Goal: Use online tool/utility: Utilize a website feature to perform a specific function

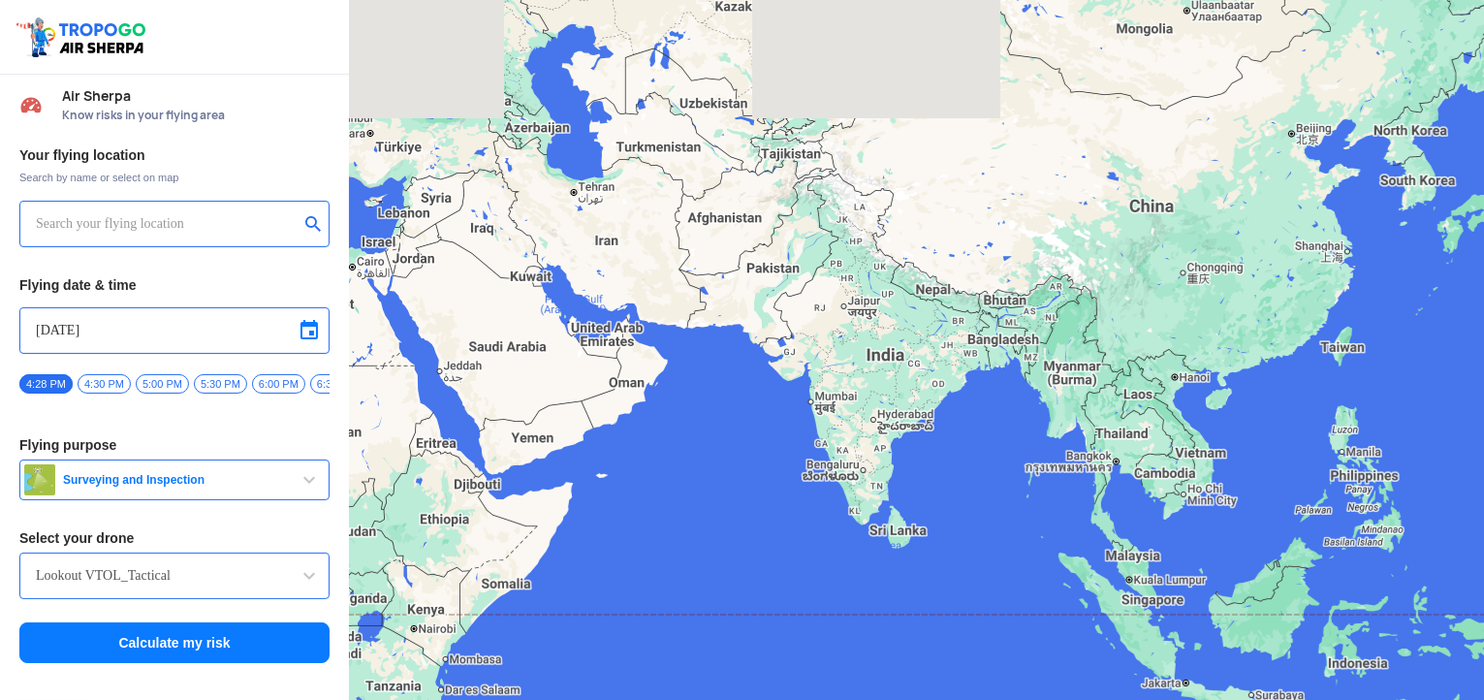
drag, startPoint x: 774, startPoint y: 356, endPoint x: 635, endPoint y: 378, distance: 141.3
click at [635, 378] on div at bounding box center [916, 350] width 1135 height 700
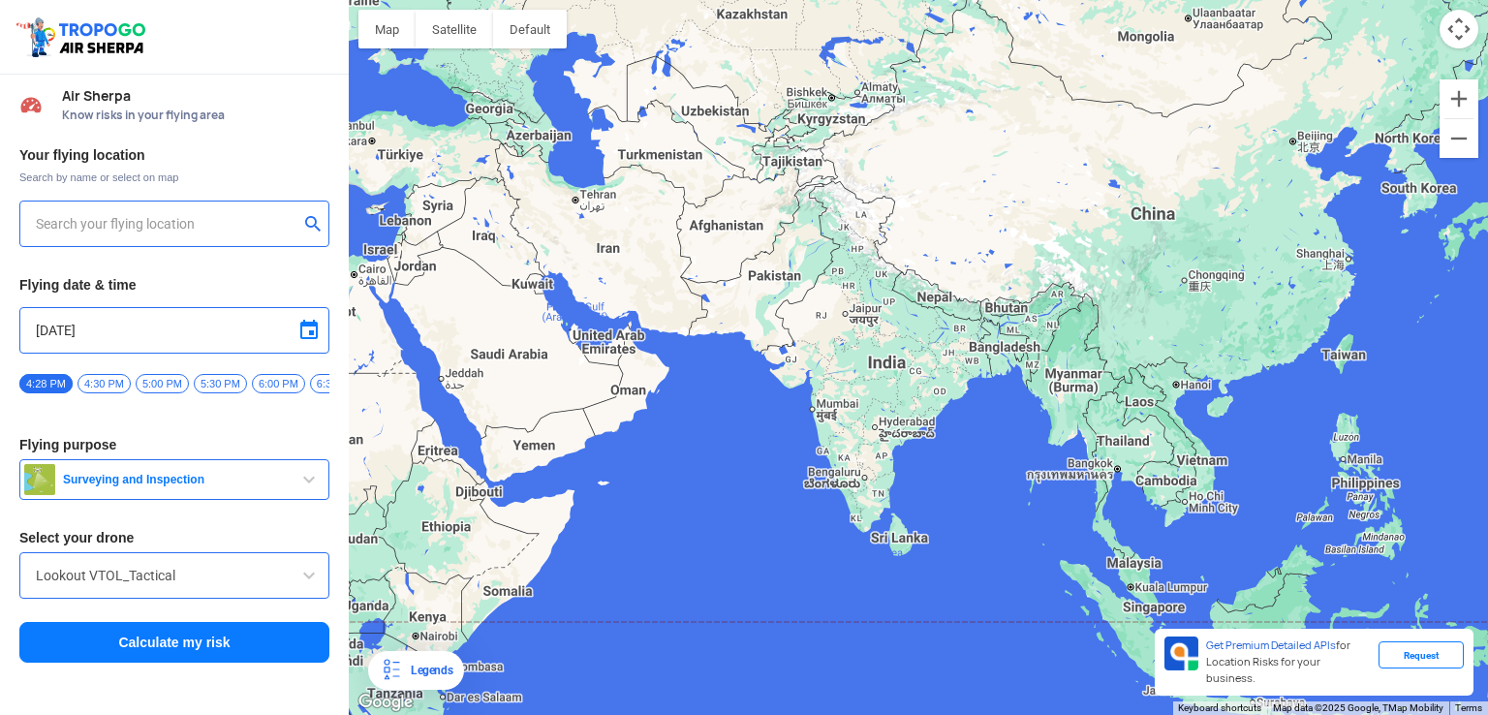
drag, startPoint x: 809, startPoint y: 310, endPoint x: 526, endPoint y: 323, distance: 283.2
click at [430, 337] on div at bounding box center [919, 357] width 1140 height 715
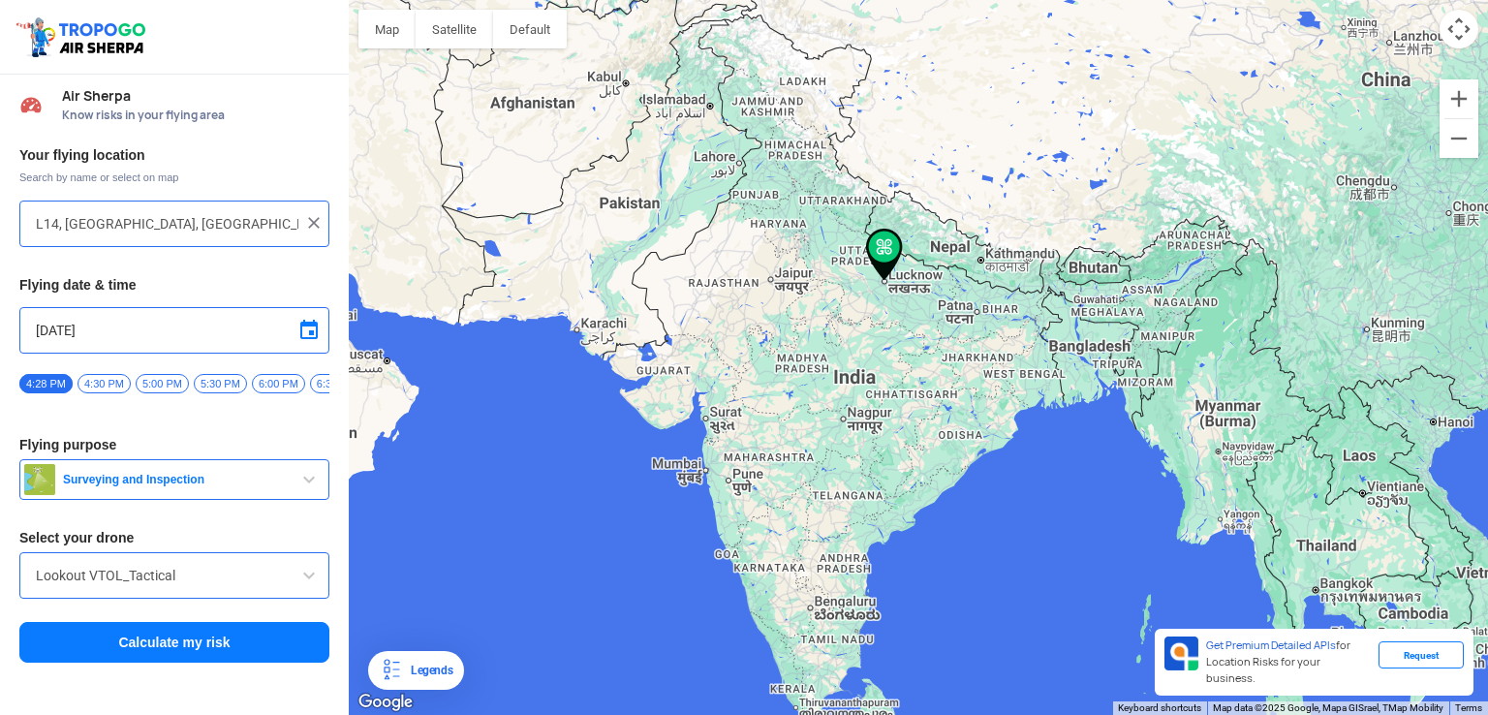
click at [887, 251] on img at bounding box center [884, 255] width 37 height 52
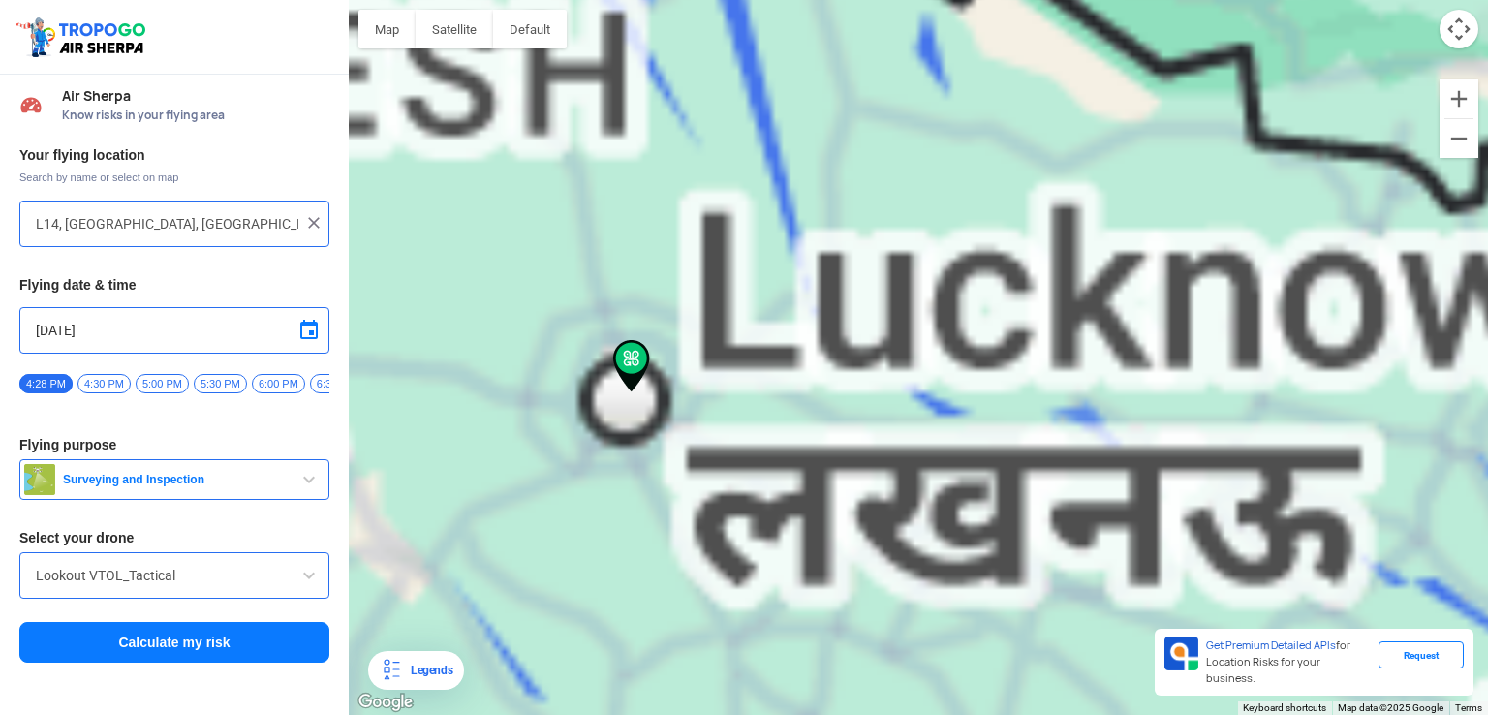
drag, startPoint x: 791, startPoint y: 391, endPoint x: 813, endPoint y: 392, distance: 22.4
click at [813, 392] on div at bounding box center [919, 357] width 1140 height 715
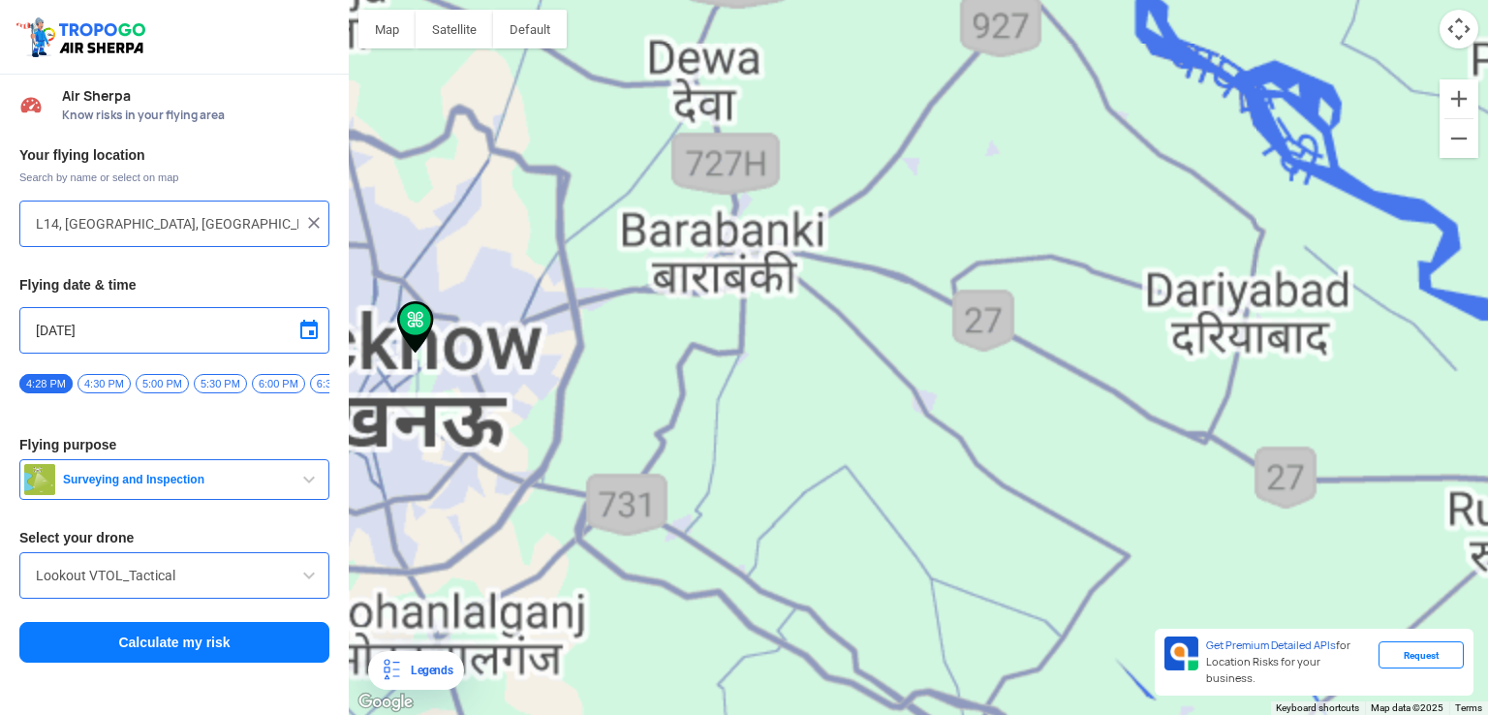
drag, startPoint x: 603, startPoint y: 392, endPoint x: 732, endPoint y: 423, distance: 132.6
click at [732, 423] on div at bounding box center [919, 357] width 1140 height 715
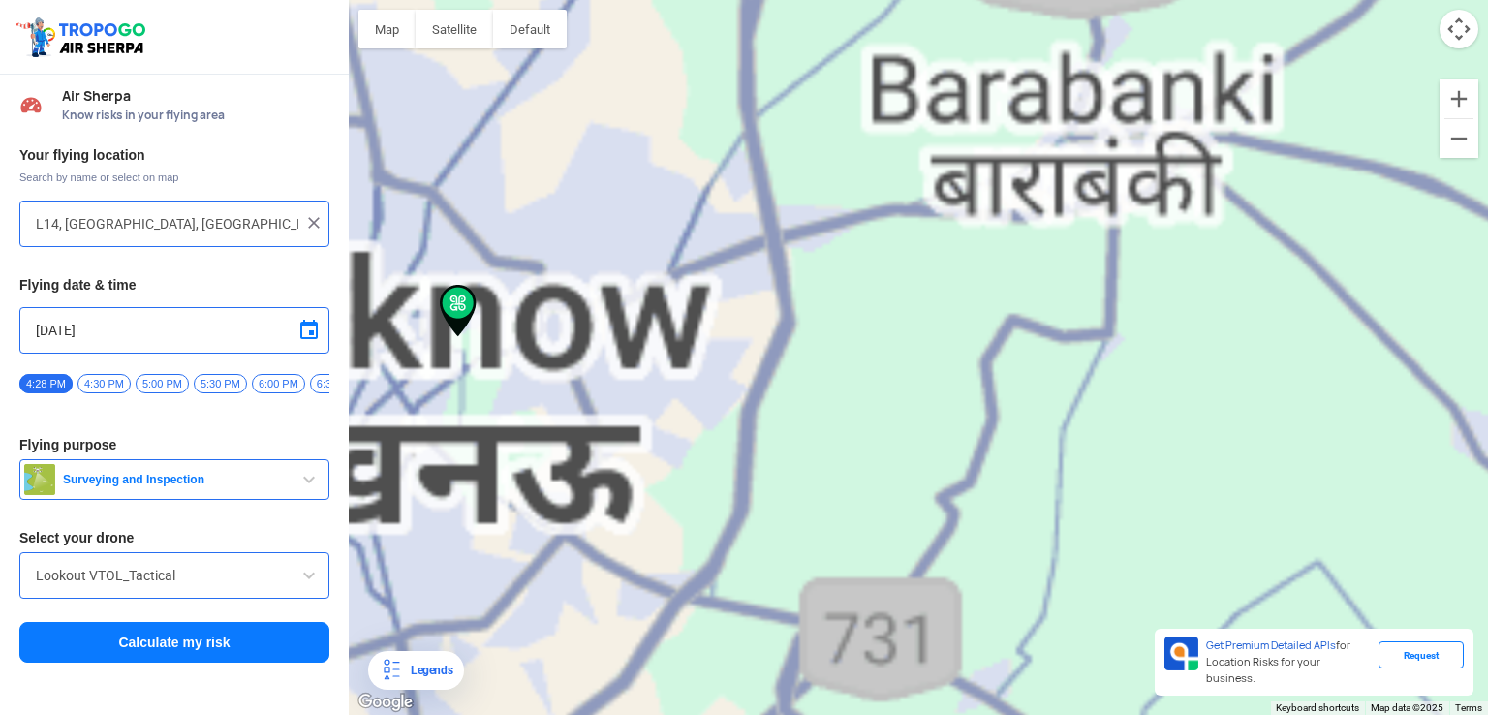
drag, startPoint x: 443, startPoint y: 392, endPoint x: 589, endPoint y: 423, distance: 149.6
click at [589, 423] on div at bounding box center [919, 357] width 1140 height 715
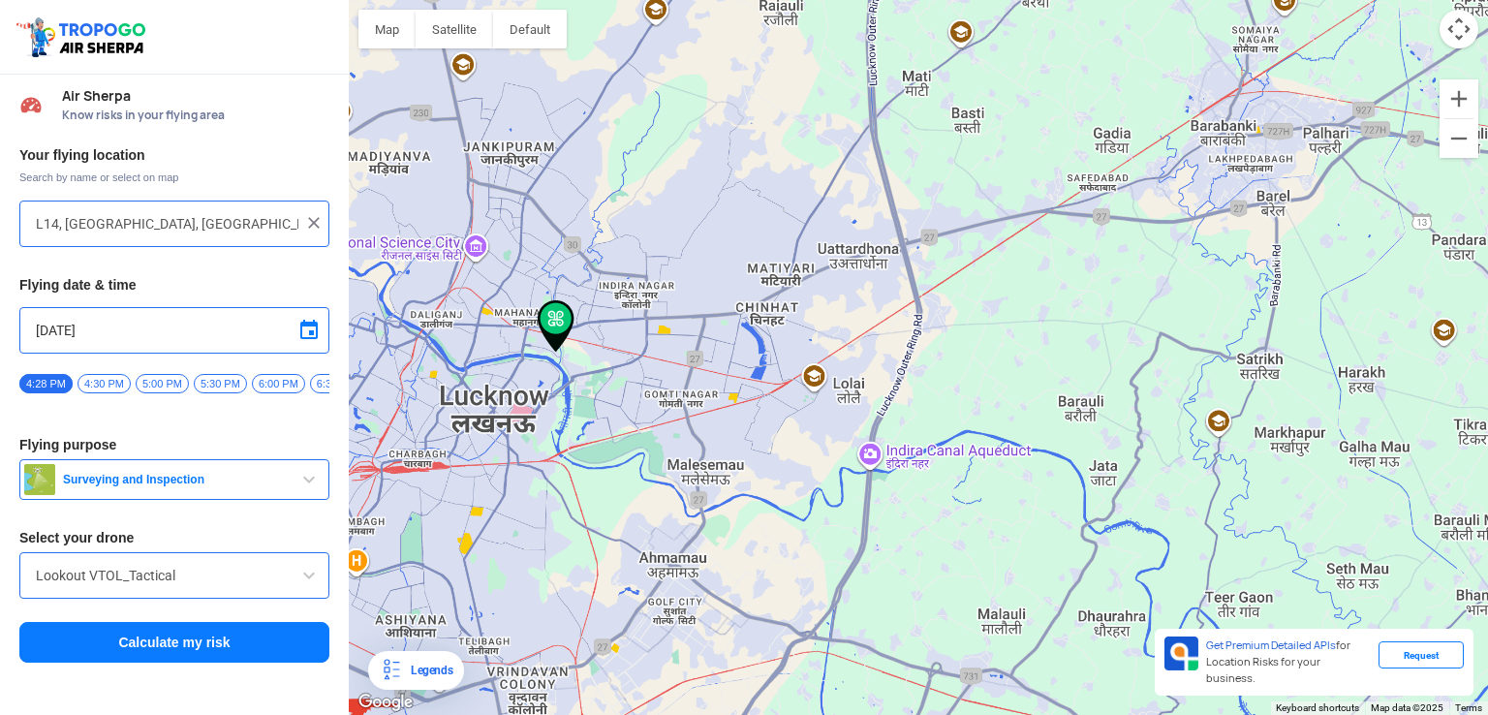
drag, startPoint x: 873, startPoint y: 541, endPoint x: 1071, endPoint y: 319, distance: 297.2
click at [1010, 347] on div at bounding box center [919, 357] width 1140 height 715
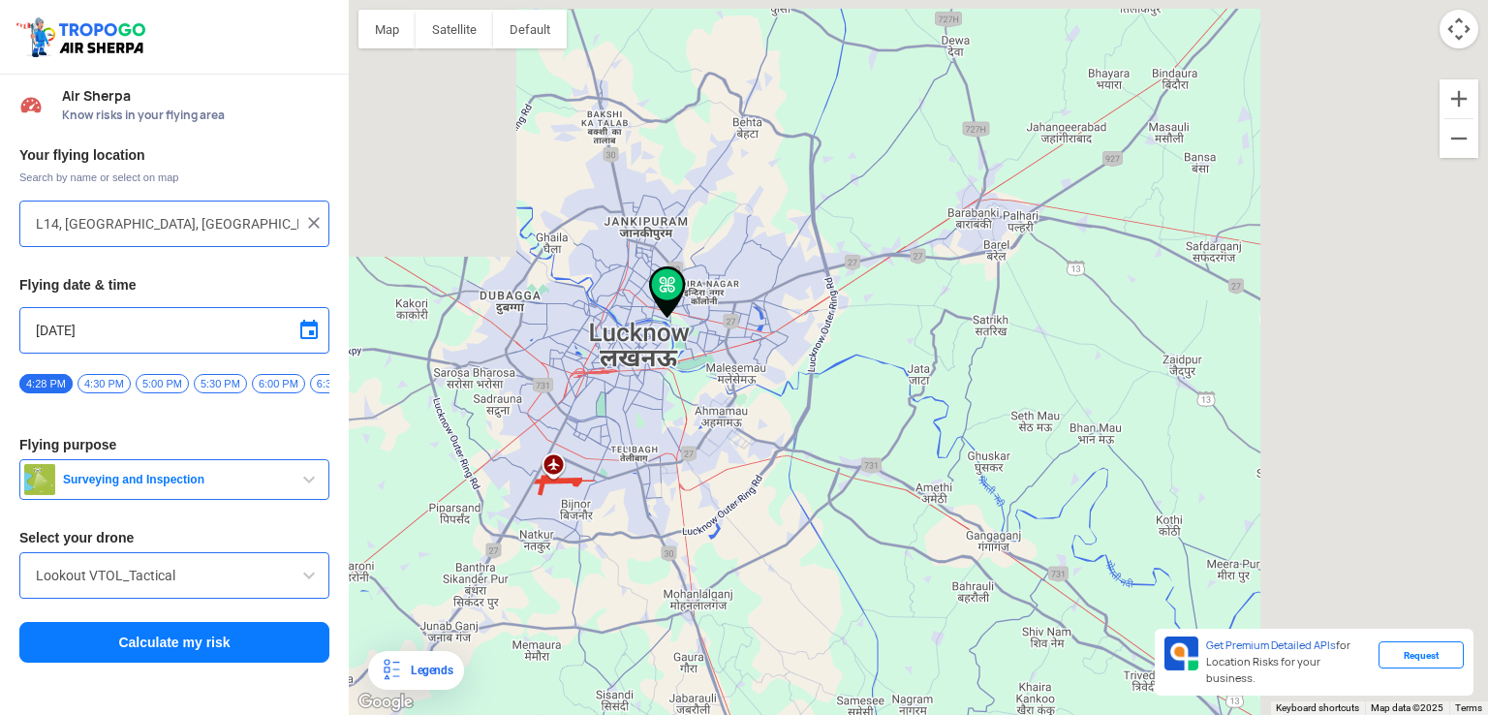
drag, startPoint x: 586, startPoint y: 429, endPoint x: 608, endPoint y: 429, distance: 21.3
click at [608, 429] on div at bounding box center [919, 357] width 1140 height 715
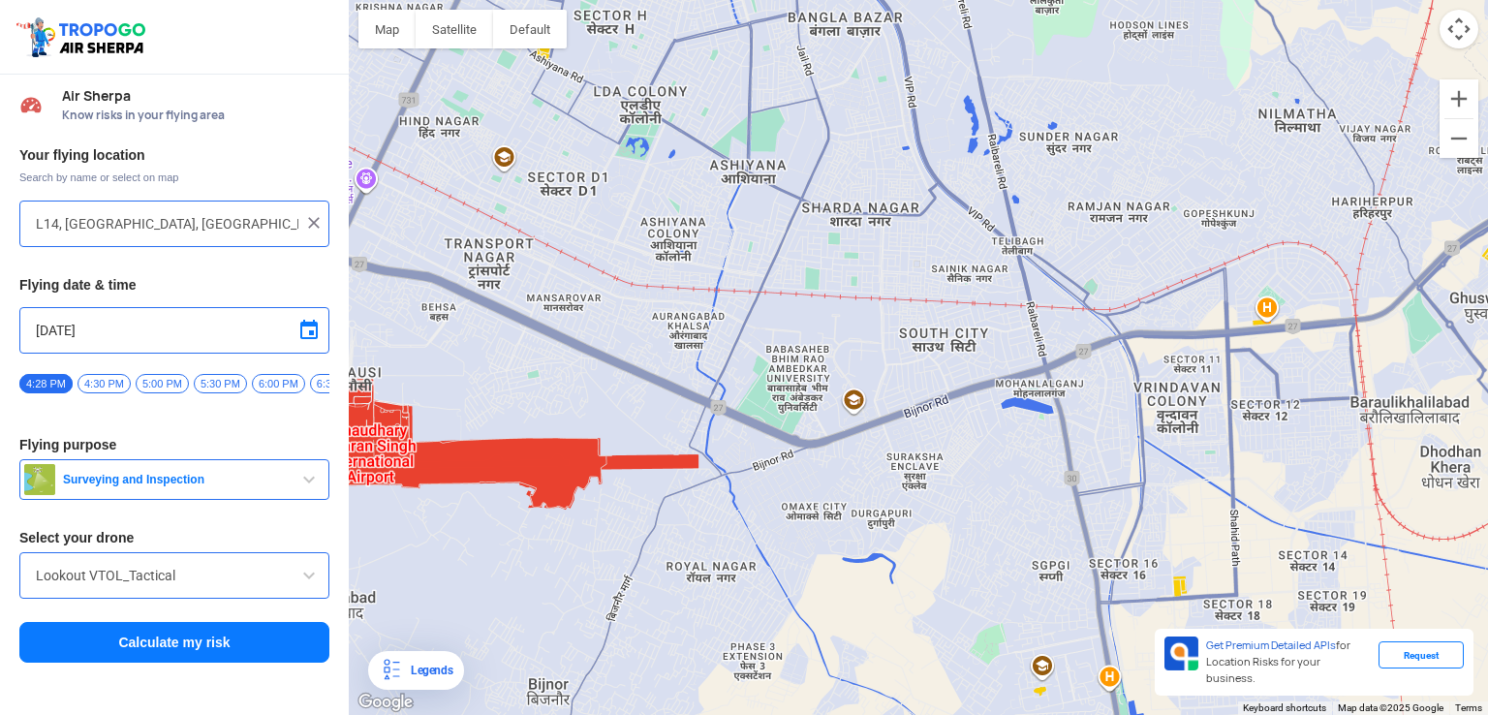
click at [566, 470] on div at bounding box center [919, 357] width 1140 height 715
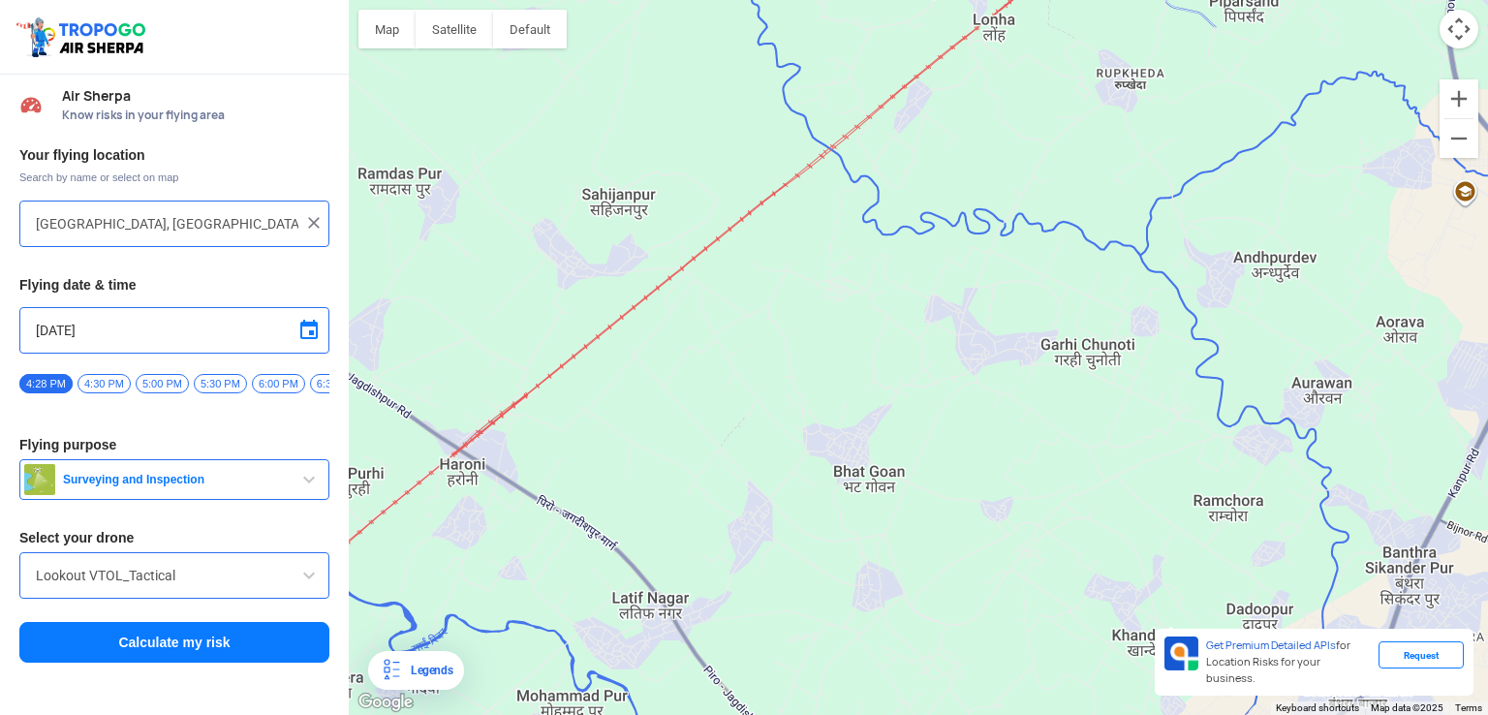
drag, startPoint x: 895, startPoint y: 358, endPoint x: 431, endPoint y: 646, distance: 546.7
click at [433, 646] on div at bounding box center [919, 357] width 1140 height 715
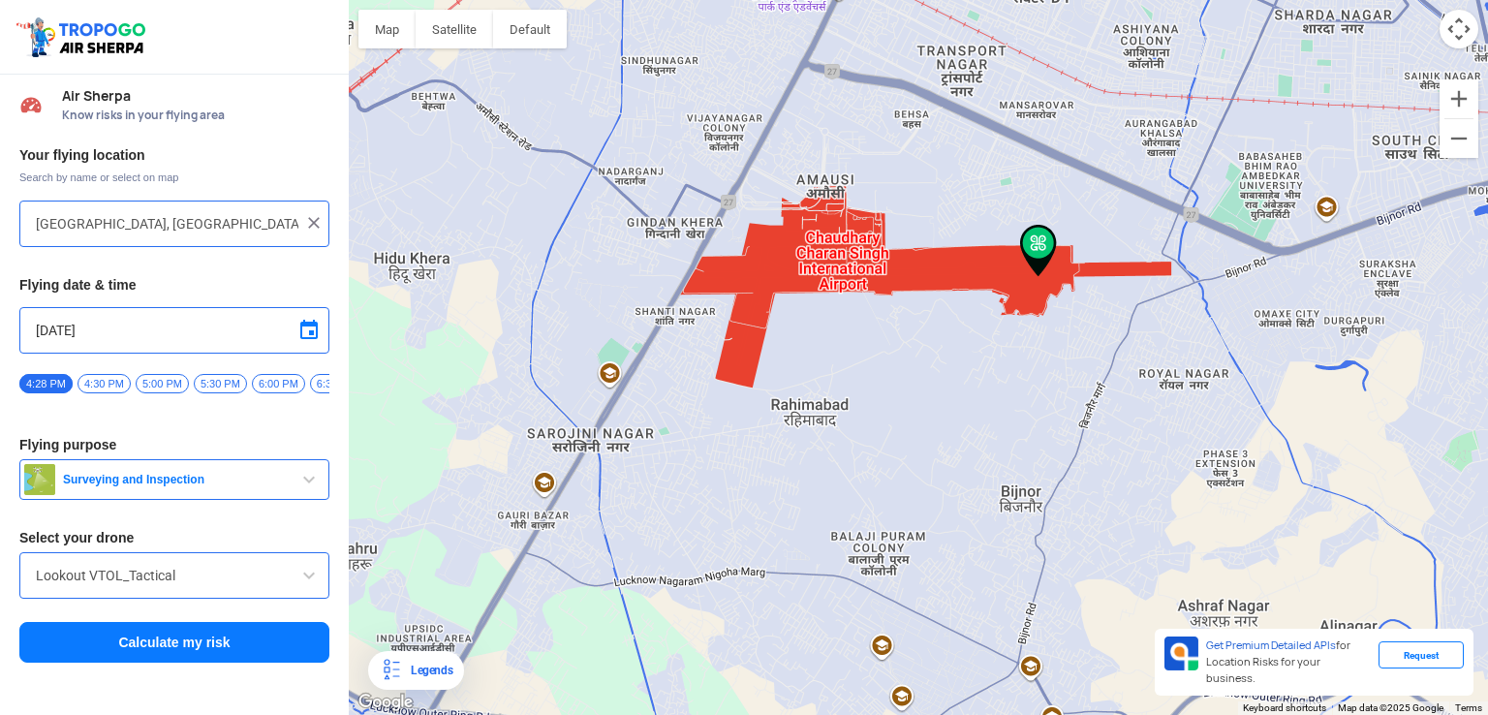
drag, startPoint x: 657, startPoint y: 417, endPoint x: 314, endPoint y: 487, distance: 350.3
click at [318, 487] on div "Location Risk Score Air Sherpa Know risks in your flying area Your flying locat…" at bounding box center [744, 357] width 1488 height 715
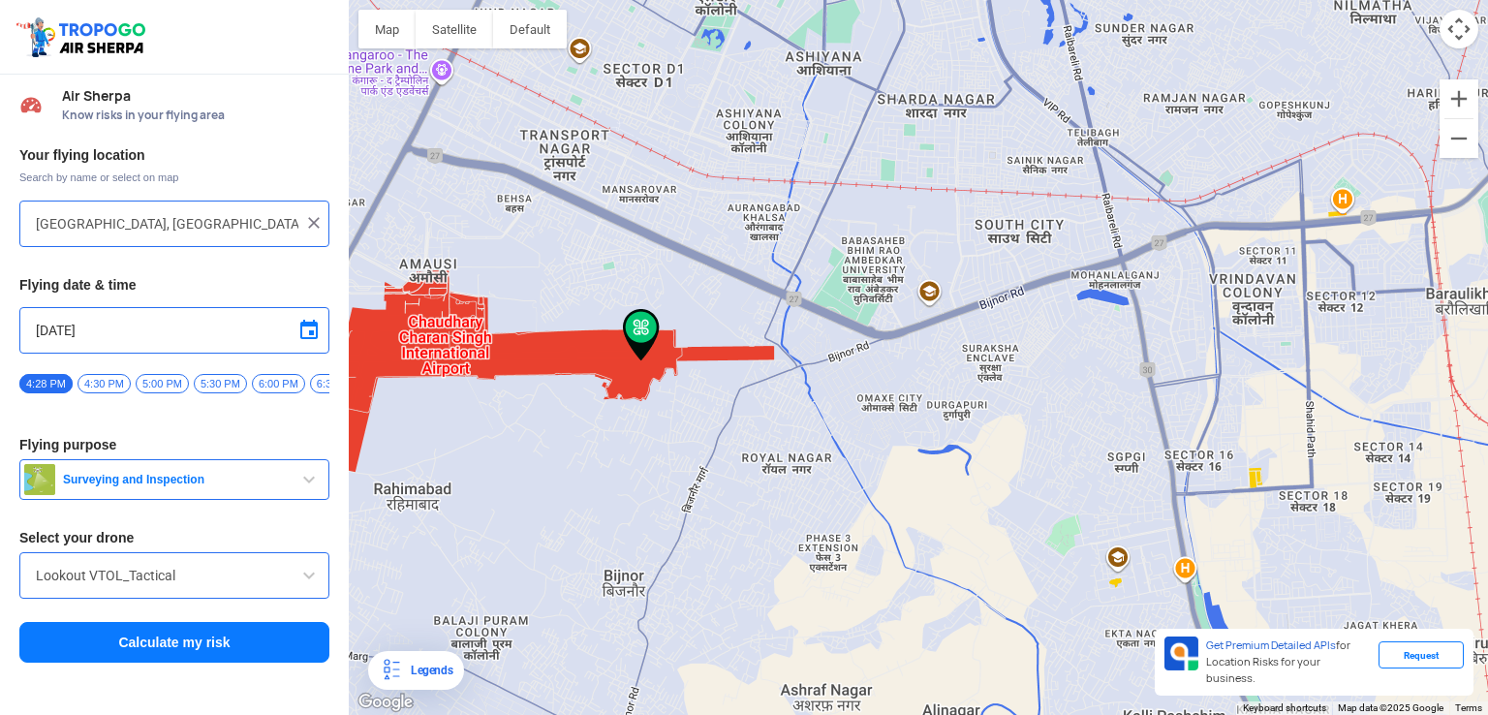
click at [173, 487] on span "Surveying and Inspection" at bounding box center [176, 480] width 242 height 16
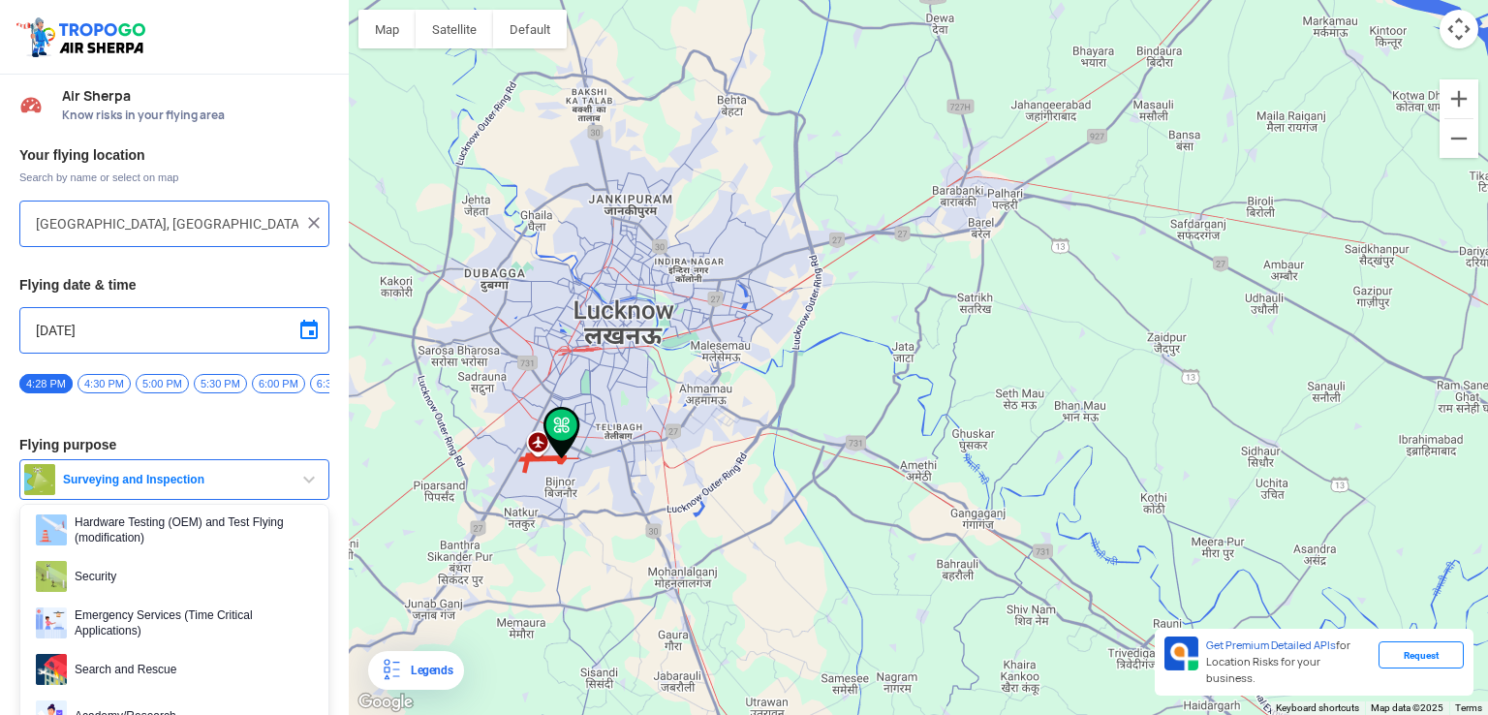
scroll to position [291, 0]
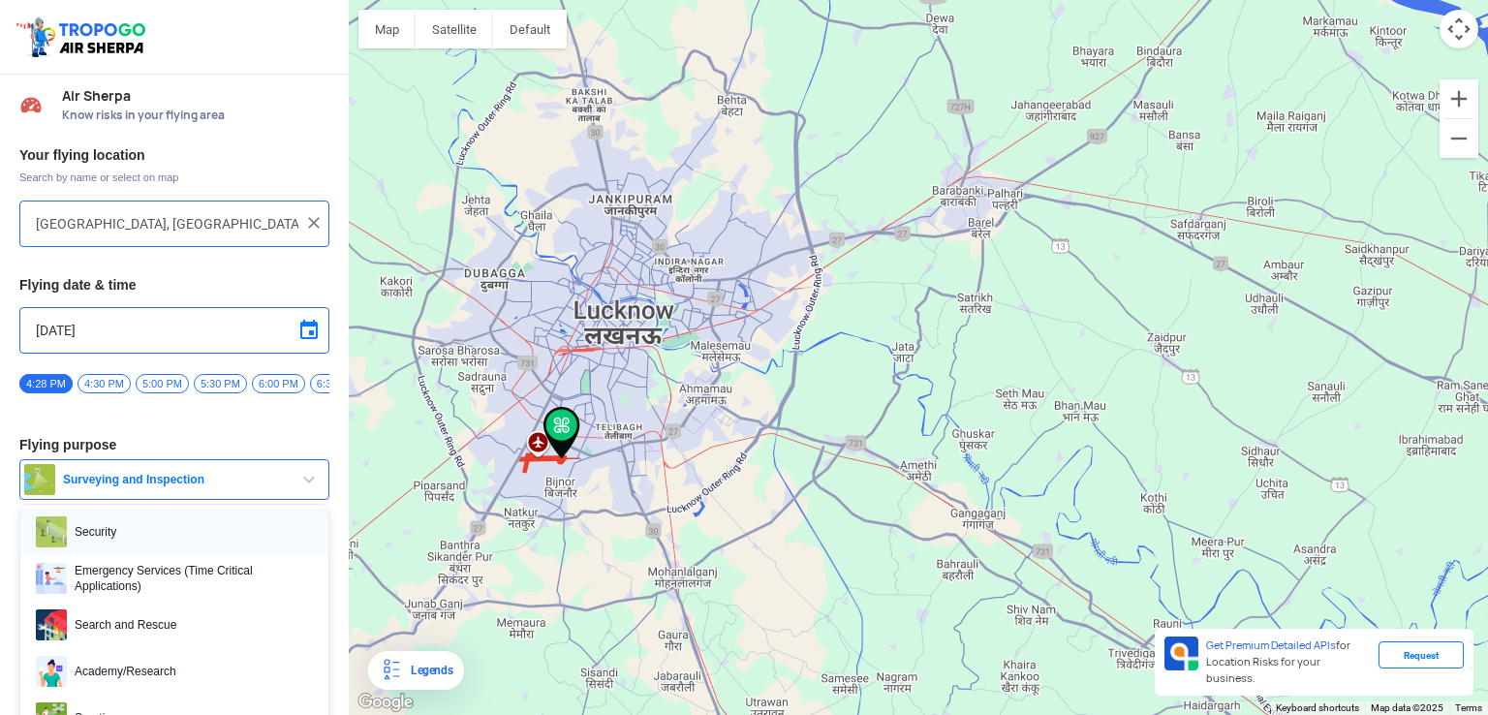
click at [148, 537] on span "Security" at bounding box center [190, 532] width 246 height 31
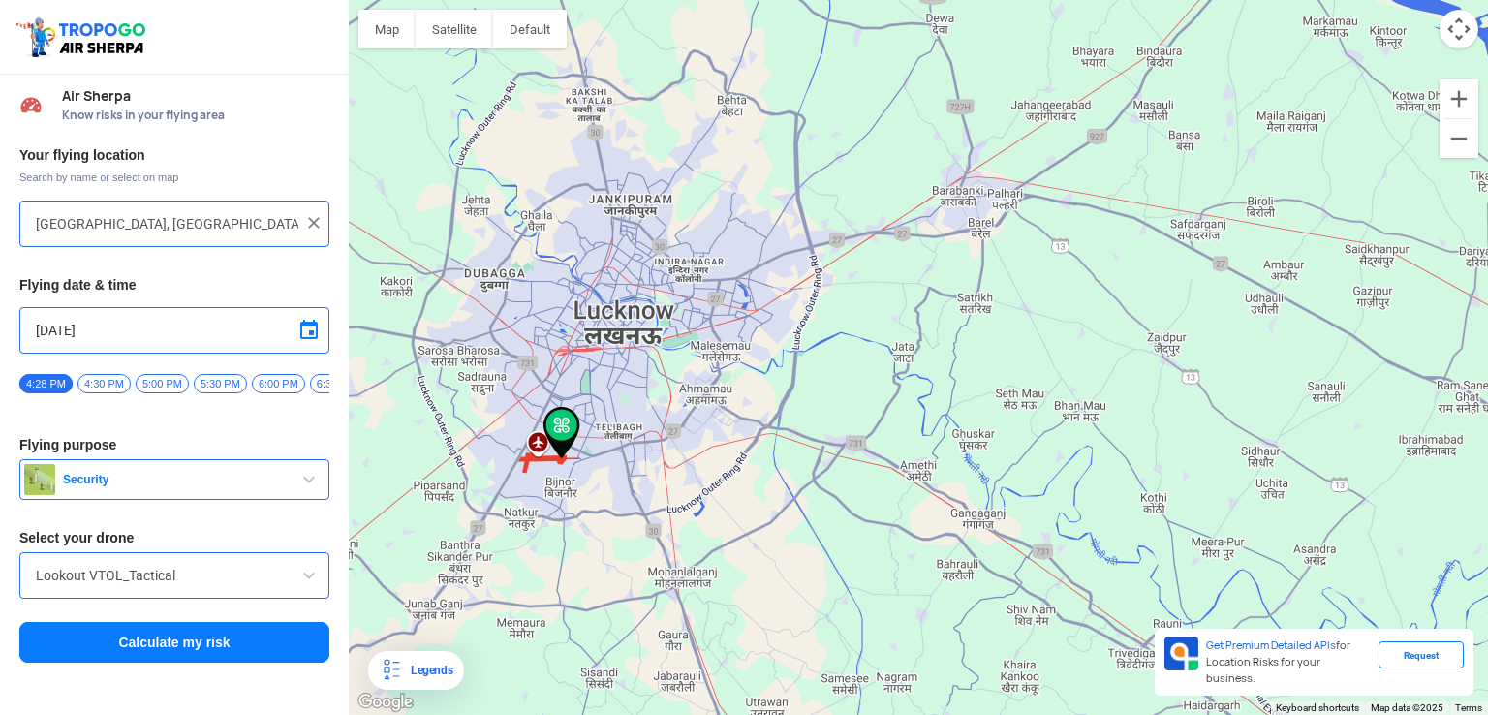
click at [175, 598] on div "Lookout VTOL_Tactical" at bounding box center [174, 575] width 310 height 47
click at [157, 574] on input "Lookout VTOL_Tactical" at bounding box center [174, 575] width 277 height 23
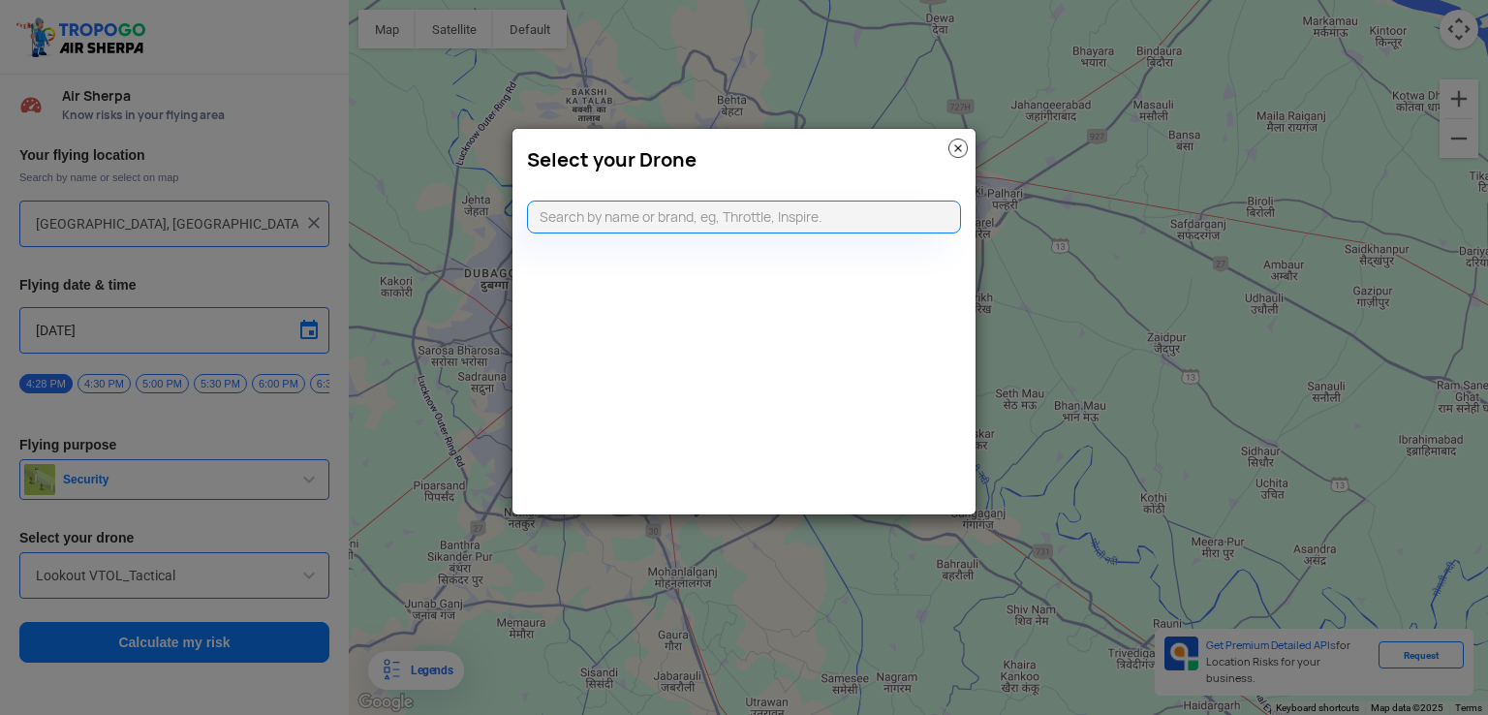
click at [156, 567] on modal-container "Select your Drone" at bounding box center [744, 357] width 1488 height 715
click at [311, 237] on modal-container "Select your Drone" at bounding box center [744, 357] width 1488 height 715
click at [975, 141] on div "Select your Drone" at bounding box center [744, 155] width 463 height 52
click at [973, 141] on div "Select your Drone" at bounding box center [744, 155] width 463 height 52
click at [962, 141] on img at bounding box center [958, 148] width 19 height 19
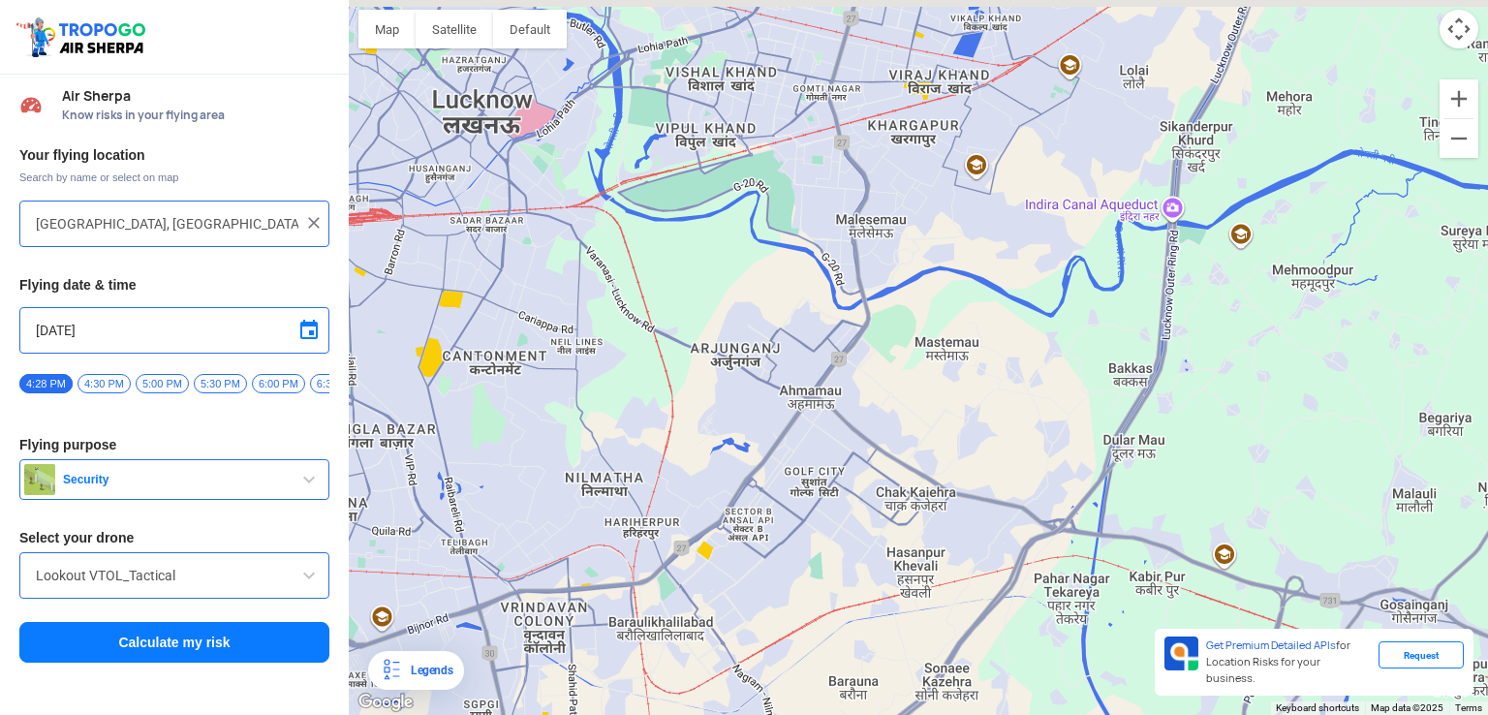
drag, startPoint x: 644, startPoint y: 345, endPoint x: 554, endPoint y: 370, distance: 93.6
click at [596, 370] on div at bounding box center [919, 357] width 1140 height 715
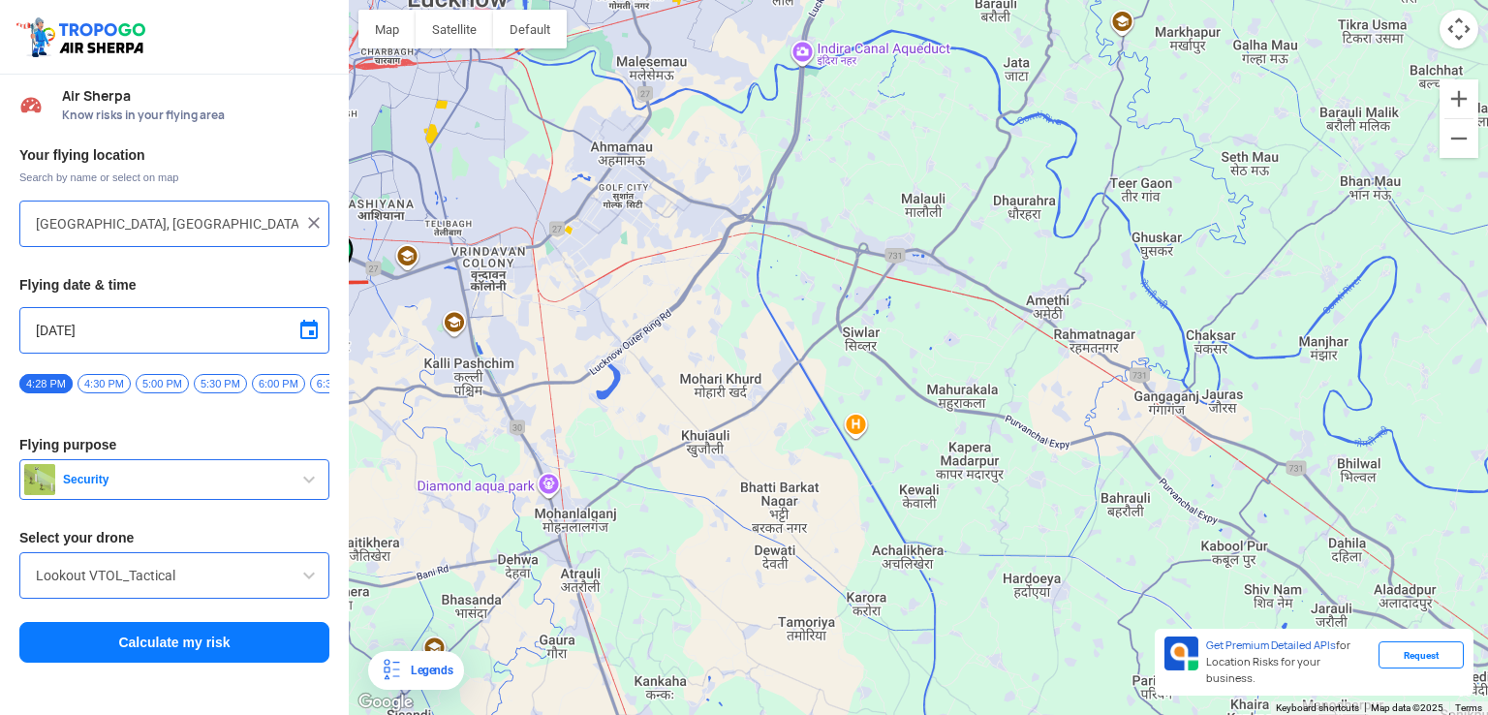
drag, startPoint x: 574, startPoint y: 441, endPoint x: 582, endPoint y: 404, distance: 37.8
click at [582, 406] on div at bounding box center [919, 357] width 1140 height 715
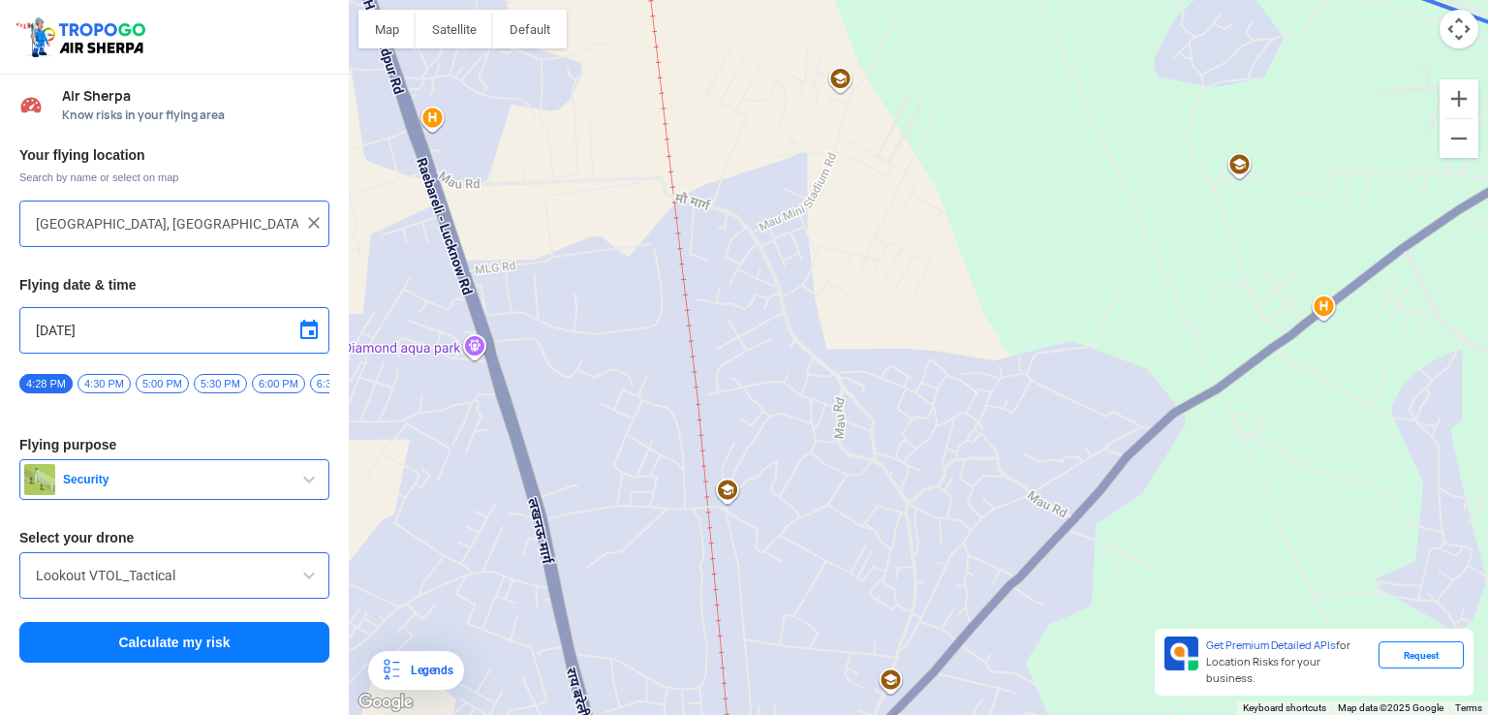
drag, startPoint x: 527, startPoint y: 439, endPoint x: 739, endPoint y: 581, distance: 255.6
click at [739, 581] on div at bounding box center [919, 357] width 1140 height 715
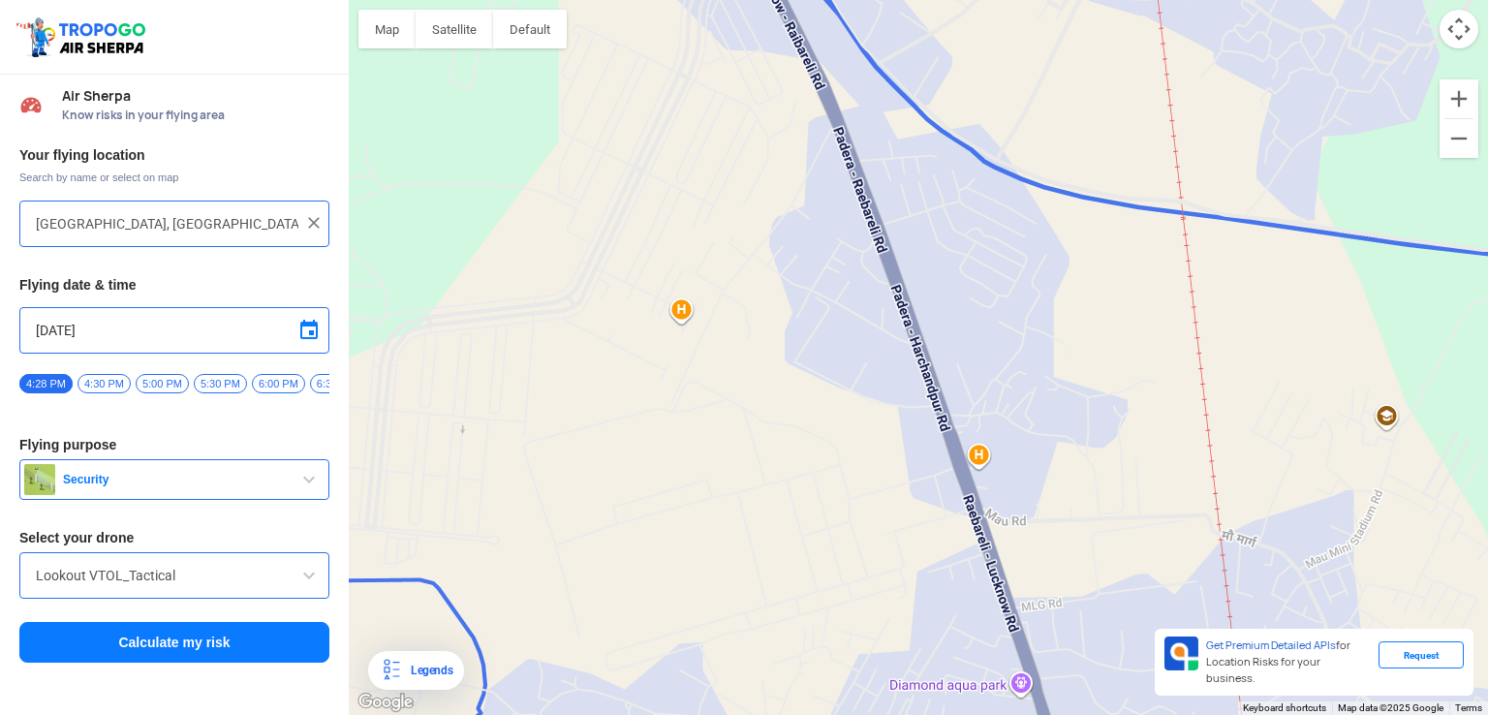
drag, startPoint x: 720, startPoint y: 559, endPoint x: 623, endPoint y: 484, distance: 122.9
click at [623, 484] on div at bounding box center [919, 357] width 1140 height 715
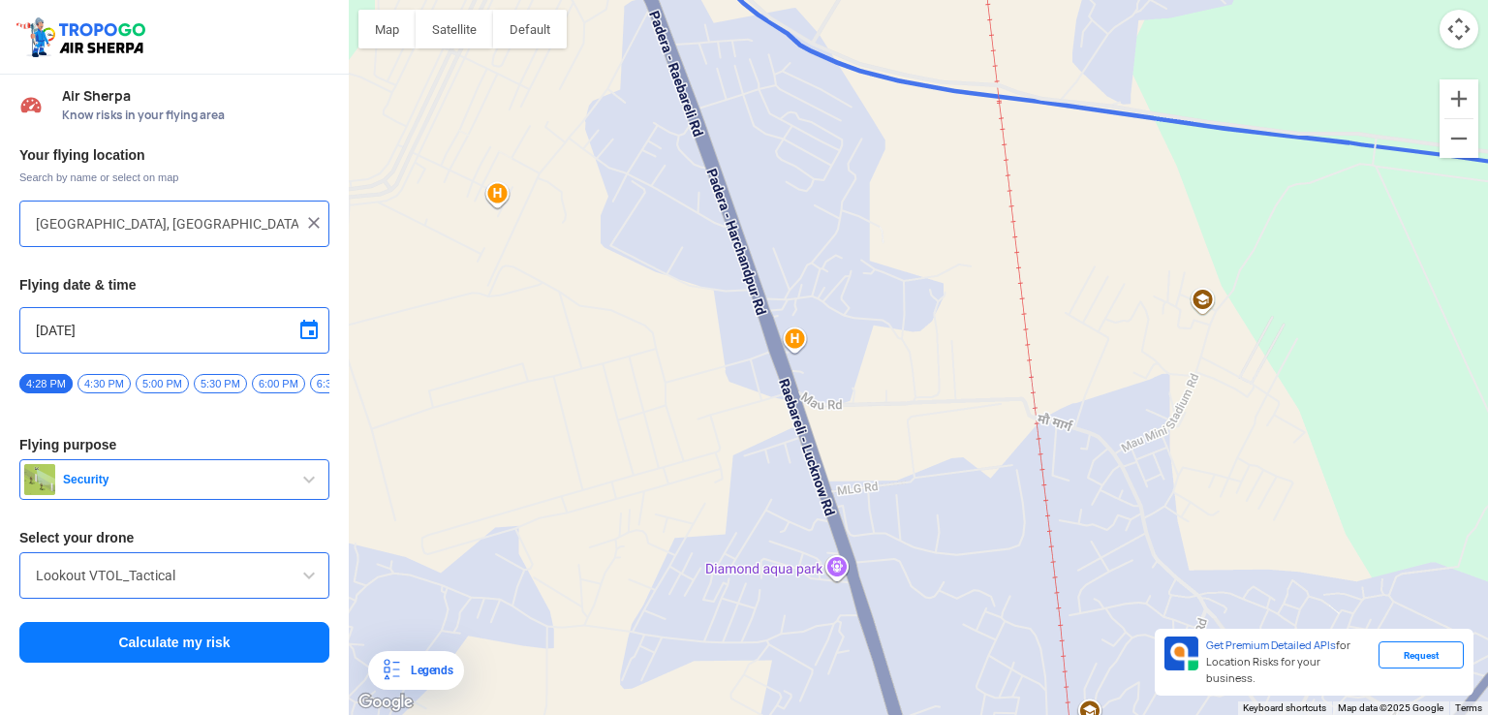
drag, startPoint x: 555, startPoint y: 484, endPoint x: 548, endPoint y: 457, distance: 27.0
click at [548, 458] on div at bounding box center [919, 357] width 1140 height 715
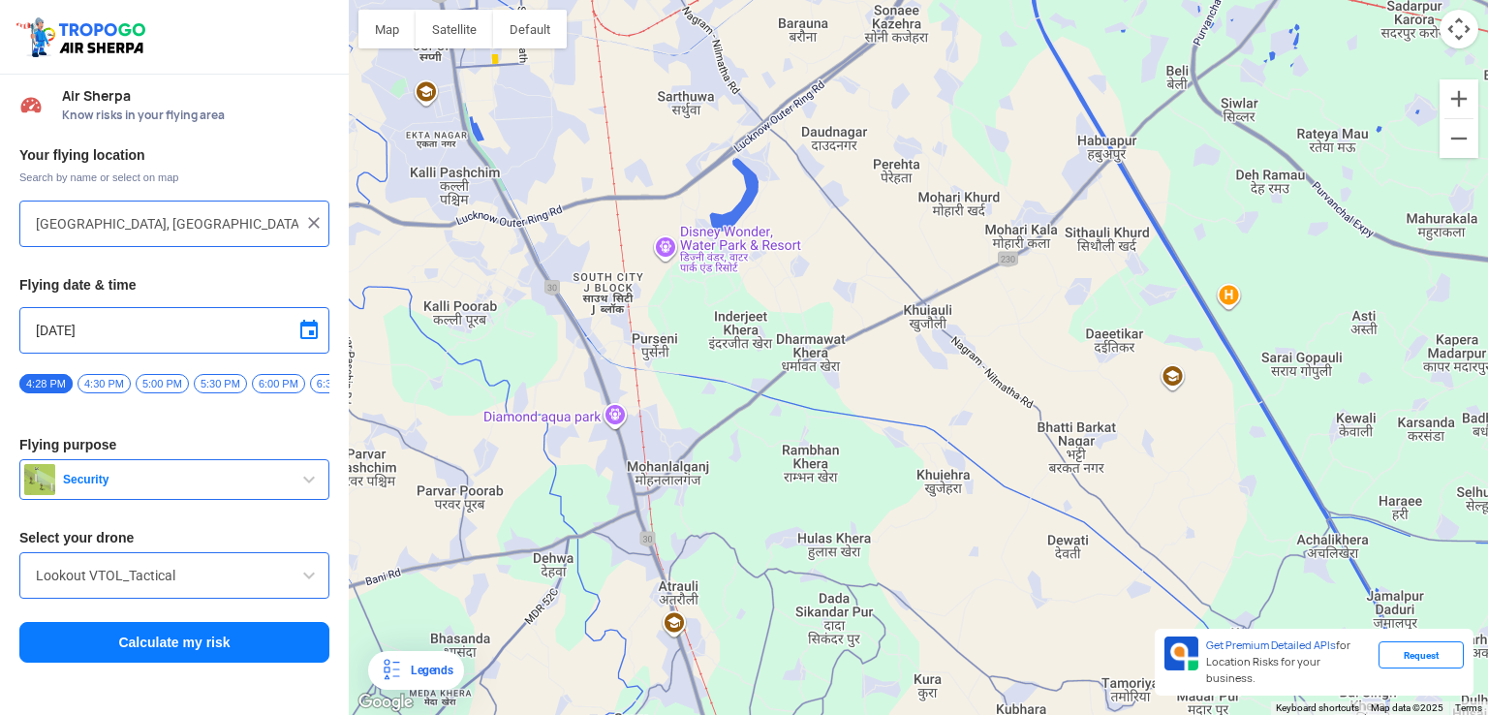
drag, startPoint x: 659, startPoint y: 538, endPoint x: 660, endPoint y: 475, distance: 63.0
click at [660, 475] on div at bounding box center [919, 357] width 1140 height 715
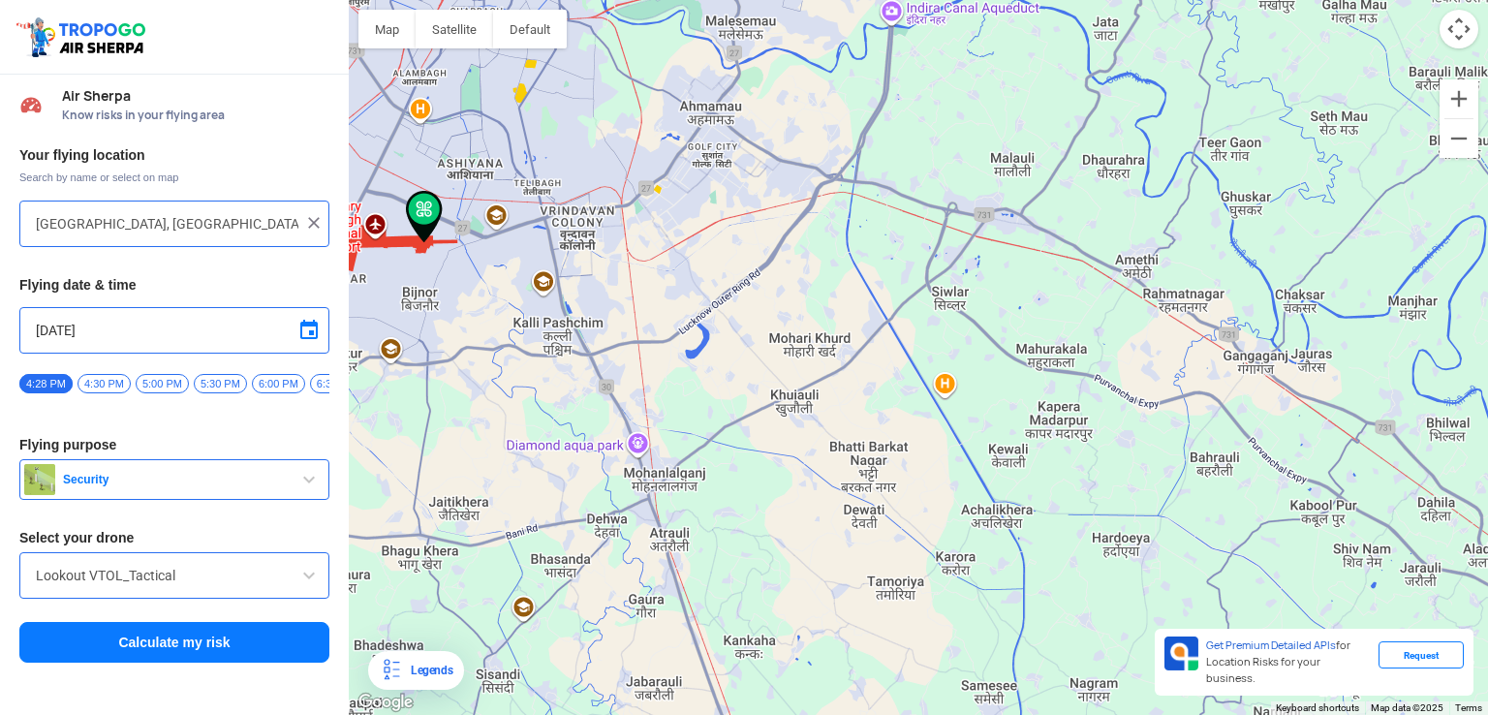
drag, startPoint x: 605, startPoint y: 429, endPoint x: 630, endPoint y: 505, distance: 79.7
click at [630, 505] on div at bounding box center [919, 357] width 1140 height 715
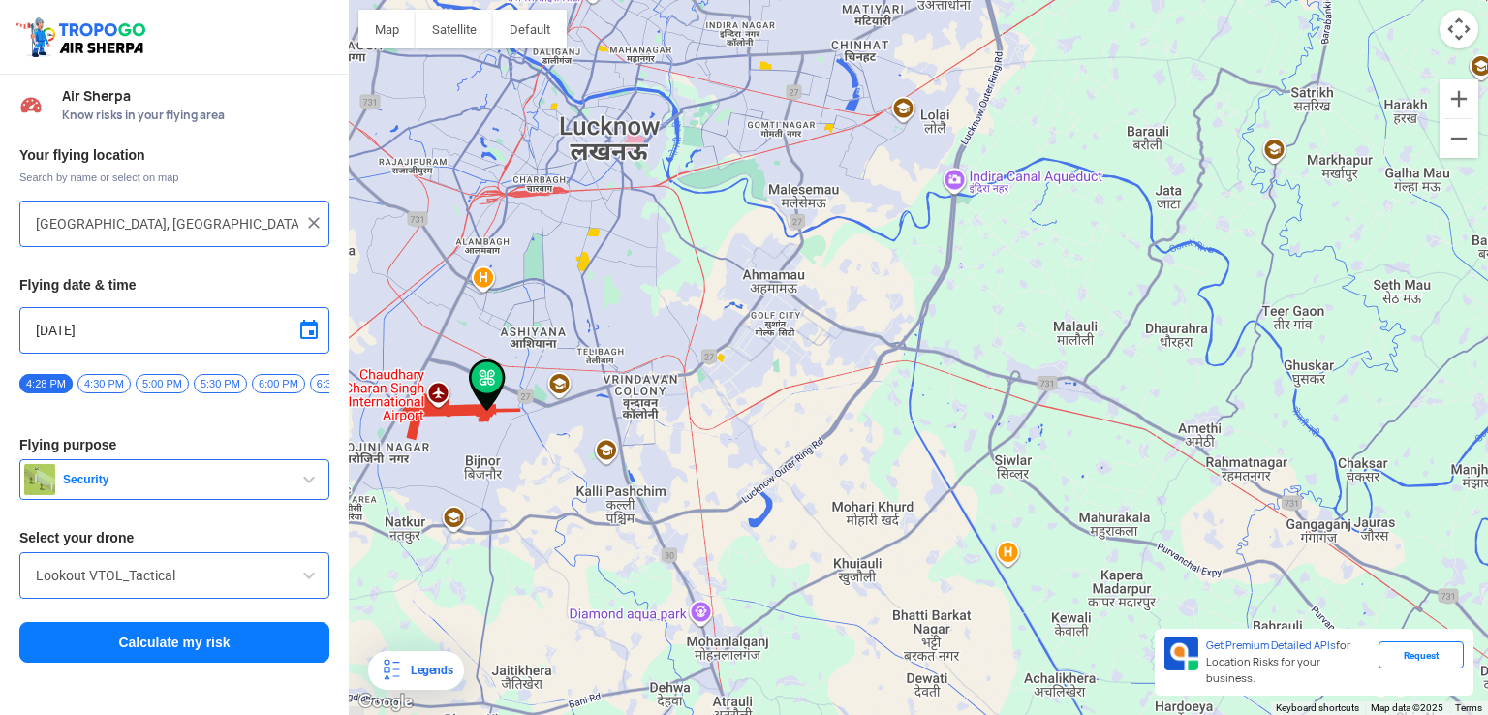
drag, startPoint x: 600, startPoint y: 452, endPoint x: 630, endPoint y: 509, distance: 64.6
click at [630, 509] on div at bounding box center [919, 357] width 1140 height 715
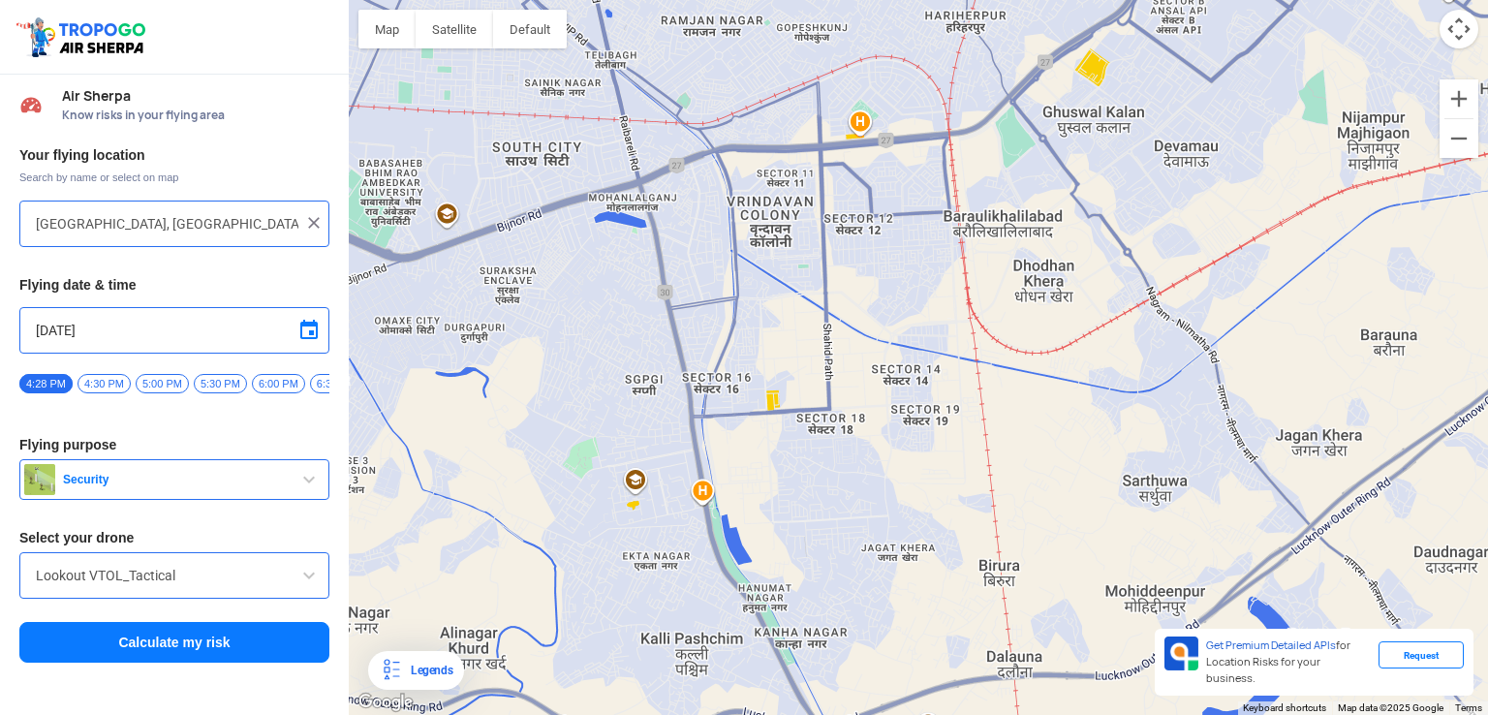
drag, startPoint x: 605, startPoint y: 383, endPoint x: 671, endPoint y: 548, distance: 177.4
click at [671, 548] on div at bounding box center [919, 357] width 1140 height 715
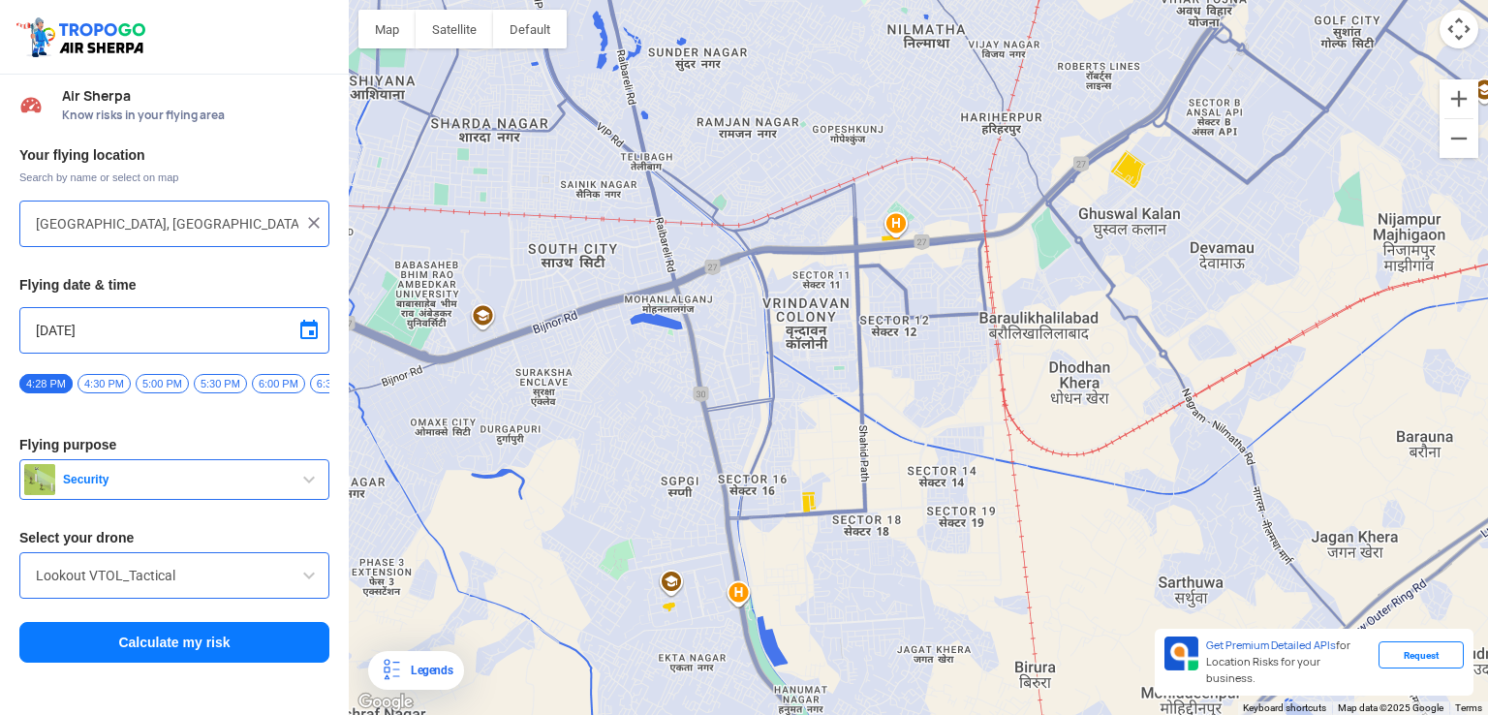
drag, startPoint x: 647, startPoint y: 323, endPoint x: 637, endPoint y: 400, distance: 78.3
click at [640, 397] on div at bounding box center [919, 357] width 1140 height 715
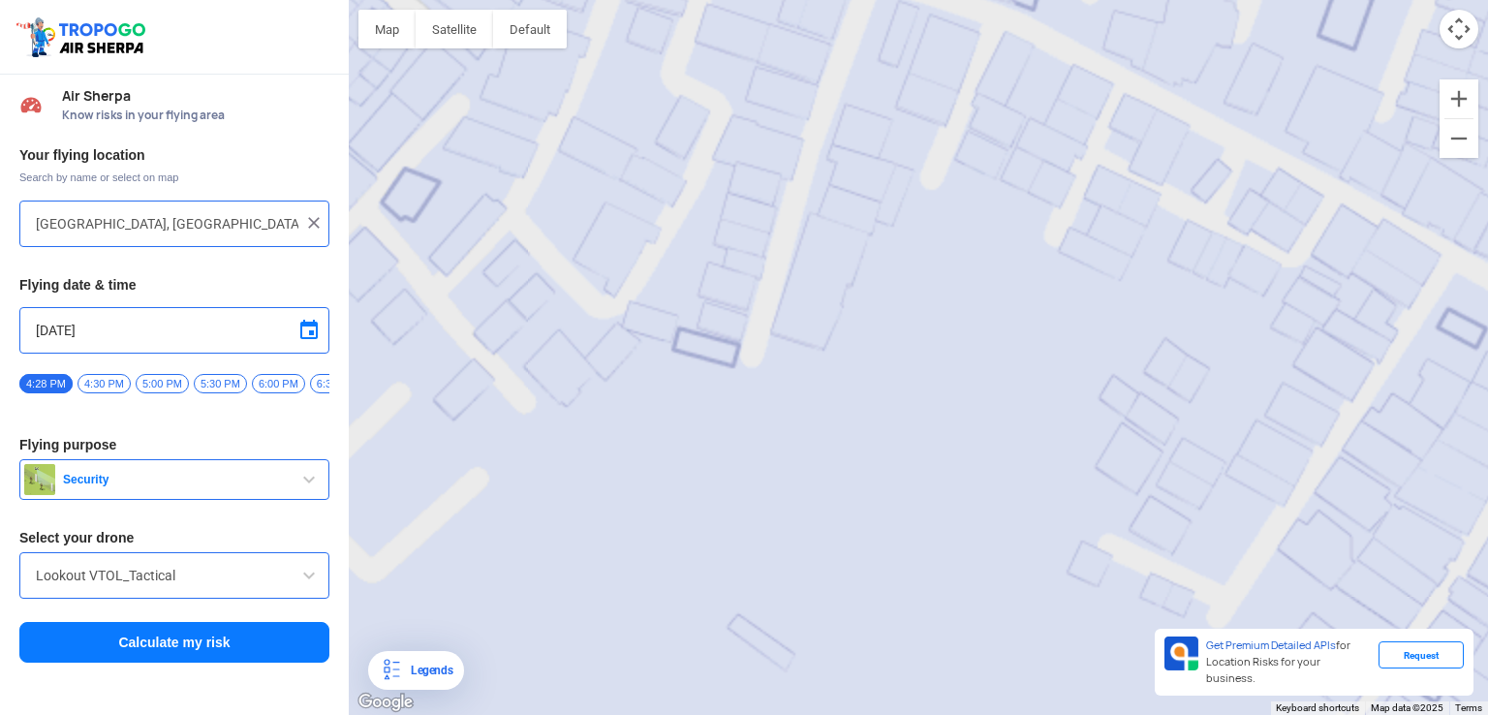
drag, startPoint x: 630, startPoint y: 421, endPoint x: 699, endPoint y: 471, distance: 85.3
click at [699, 471] on div at bounding box center [919, 357] width 1140 height 715
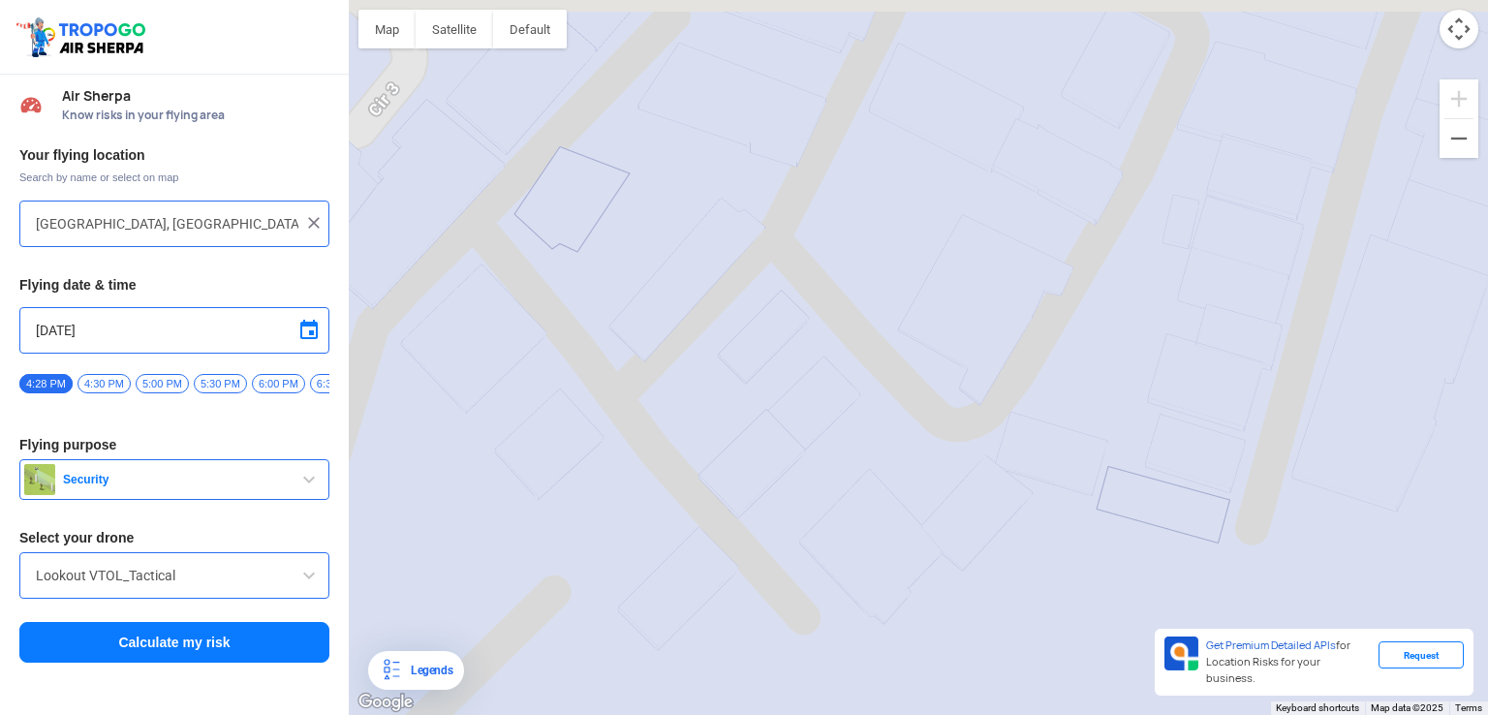
drag, startPoint x: 558, startPoint y: 386, endPoint x: 713, endPoint y: 521, distance: 206.0
click at [713, 521] on div at bounding box center [919, 357] width 1140 height 715
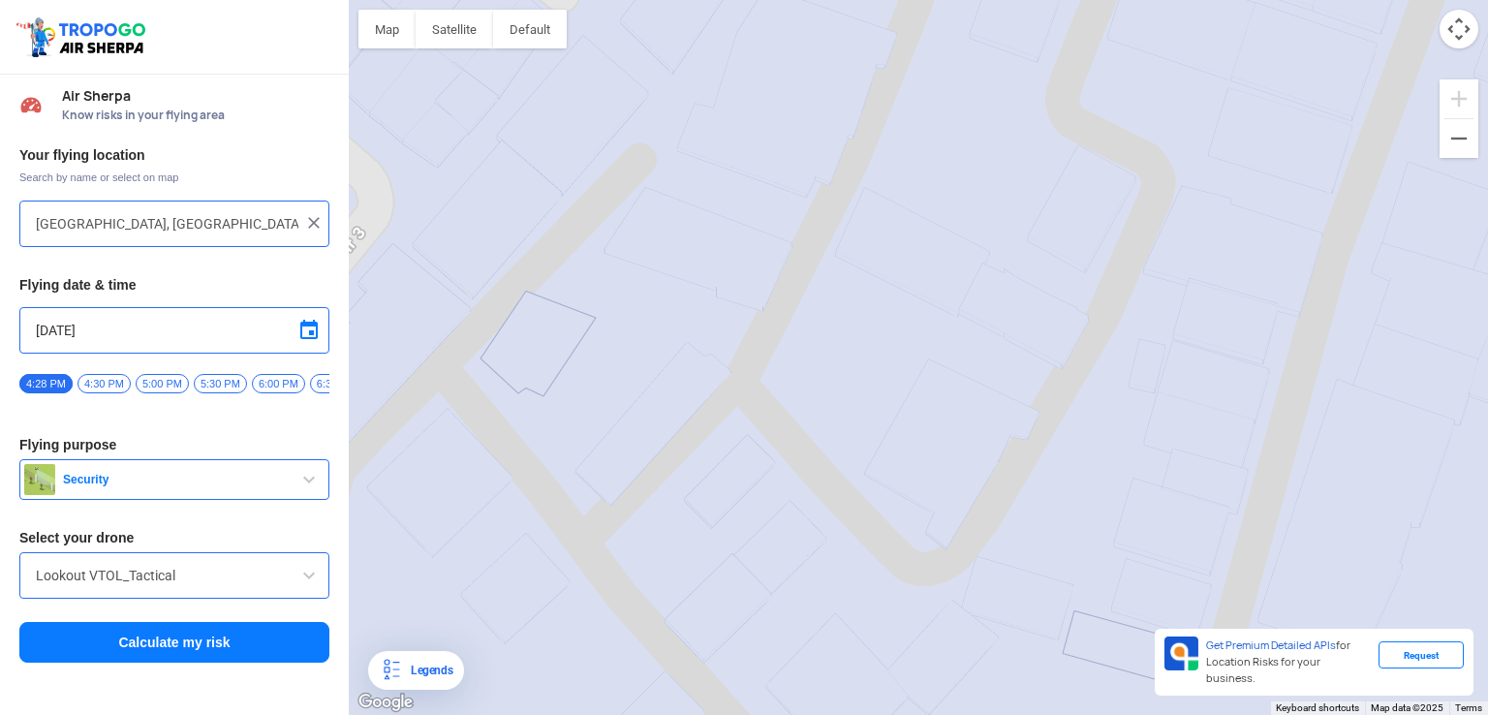
drag, startPoint x: 757, startPoint y: 416, endPoint x: 698, endPoint y: 509, distance: 110.2
click at [698, 509] on div at bounding box center [919, 357] width 1140 height 715
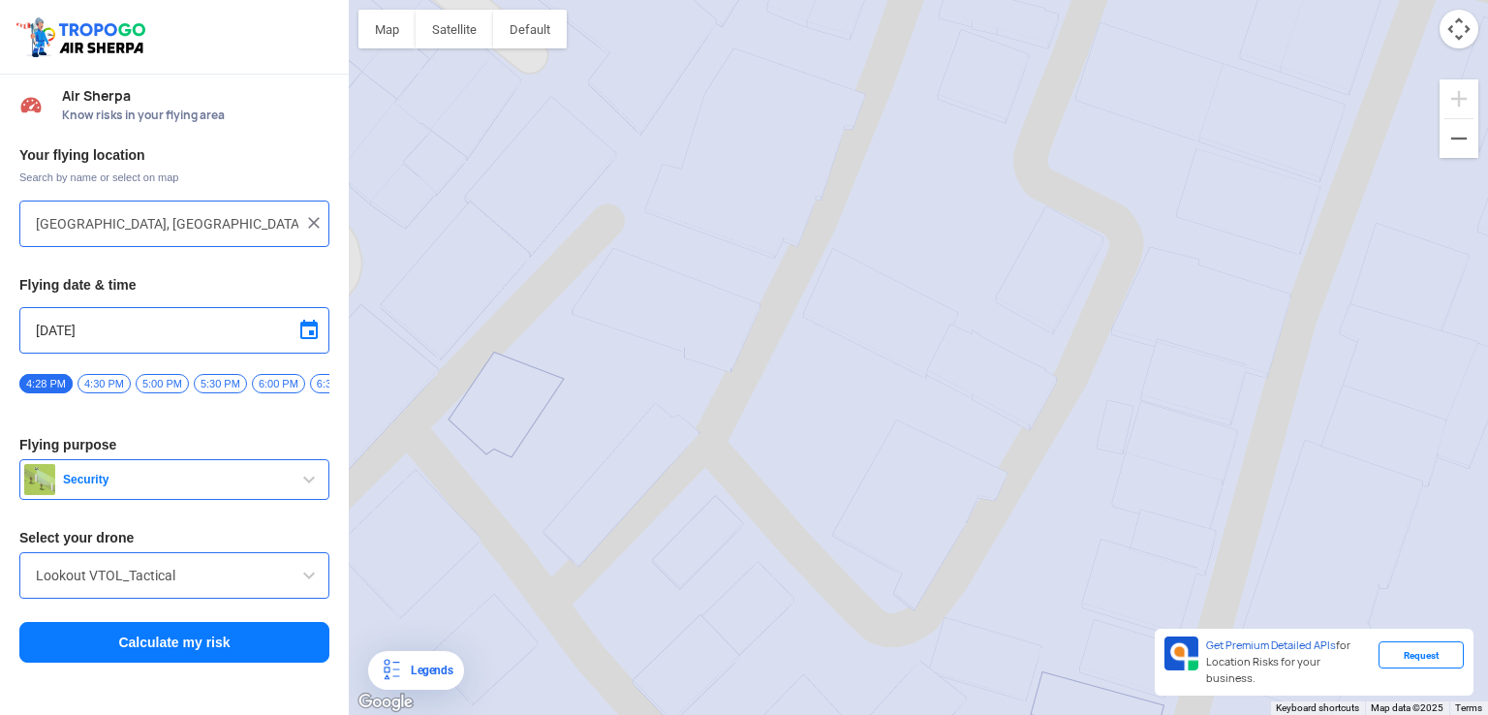
click at [754, 443] on div at bounding box center [919, 357] width 1140 height 715
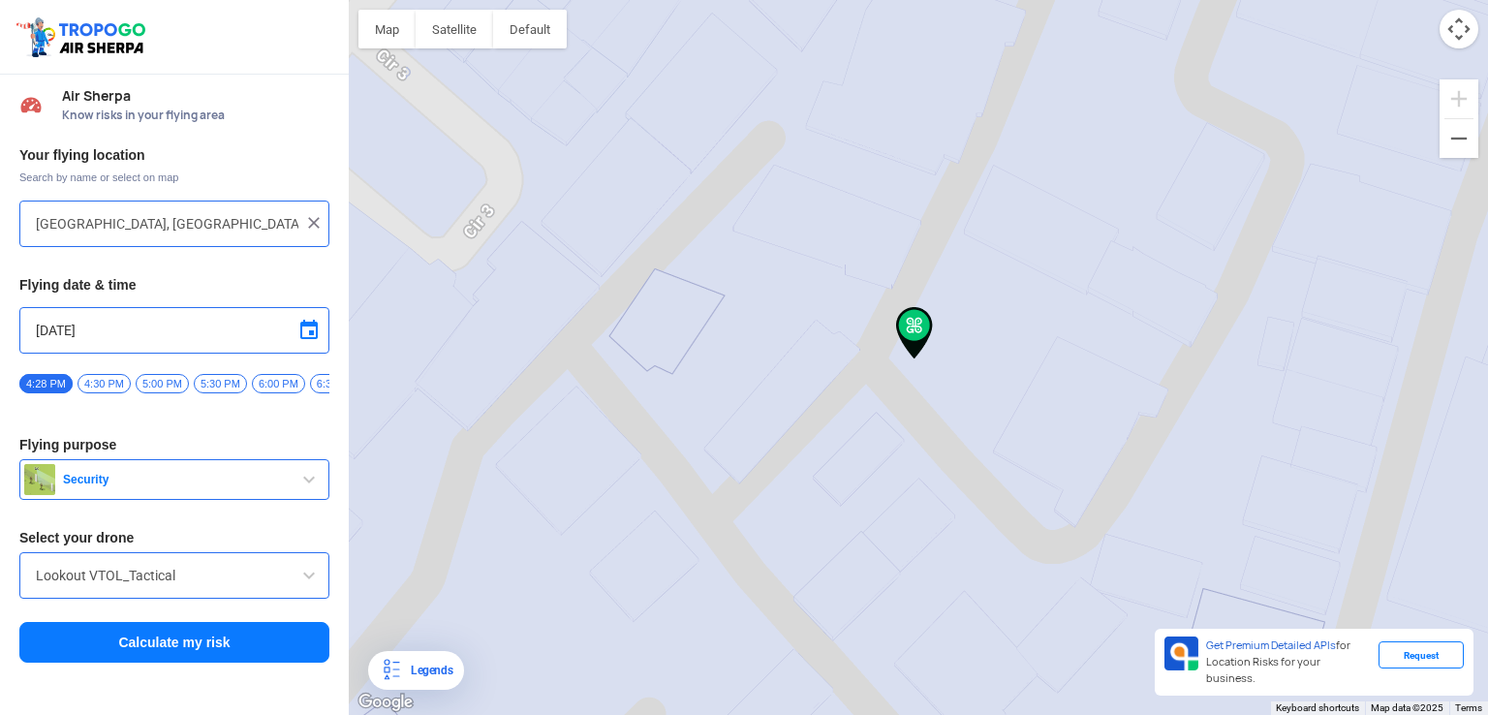
type input "[STREET_ADDRESS]"
click at [301, 491] on span "button" at bounding box center [309, 479] width 23 height 23
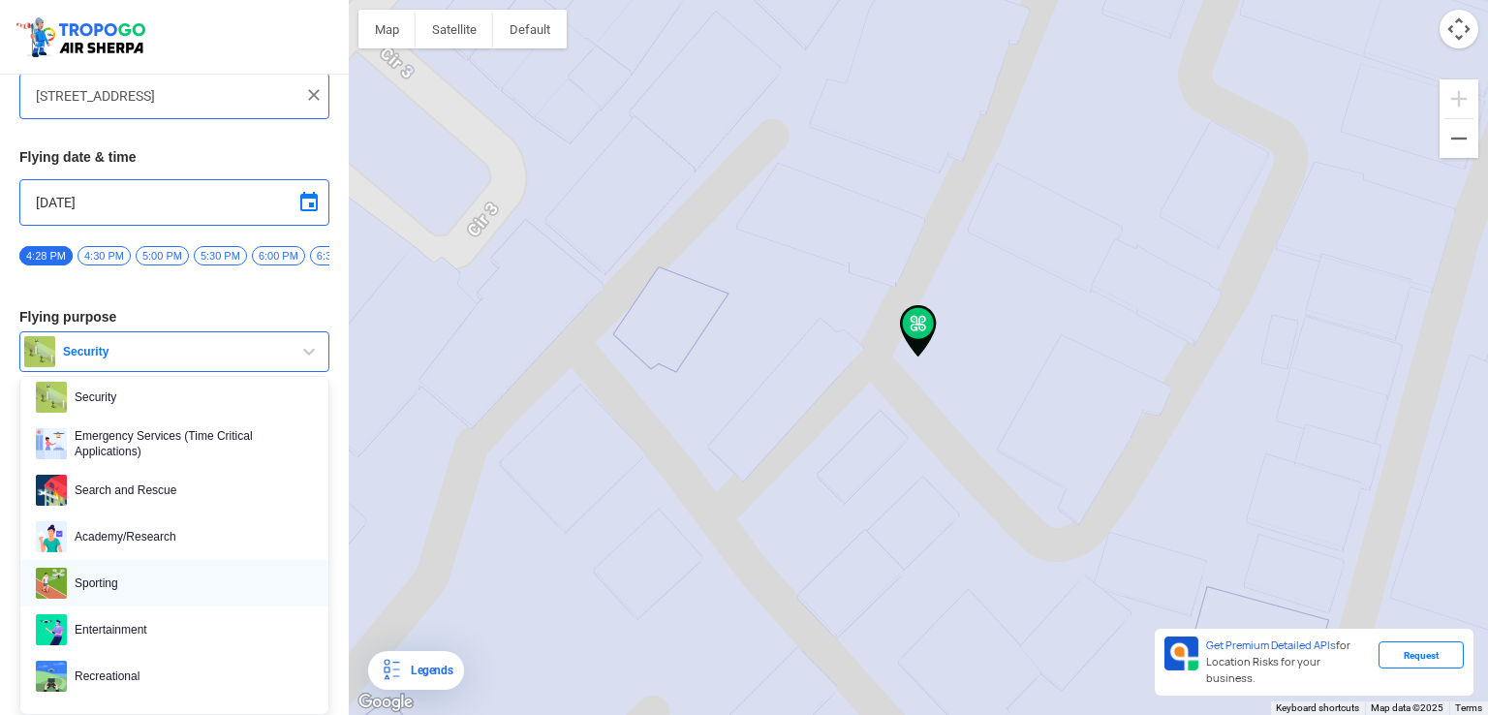
scroll to position [136, 0]
click at [136, 615] on span "Entertainment" at bounding box center [190, 629] width 246 height 31
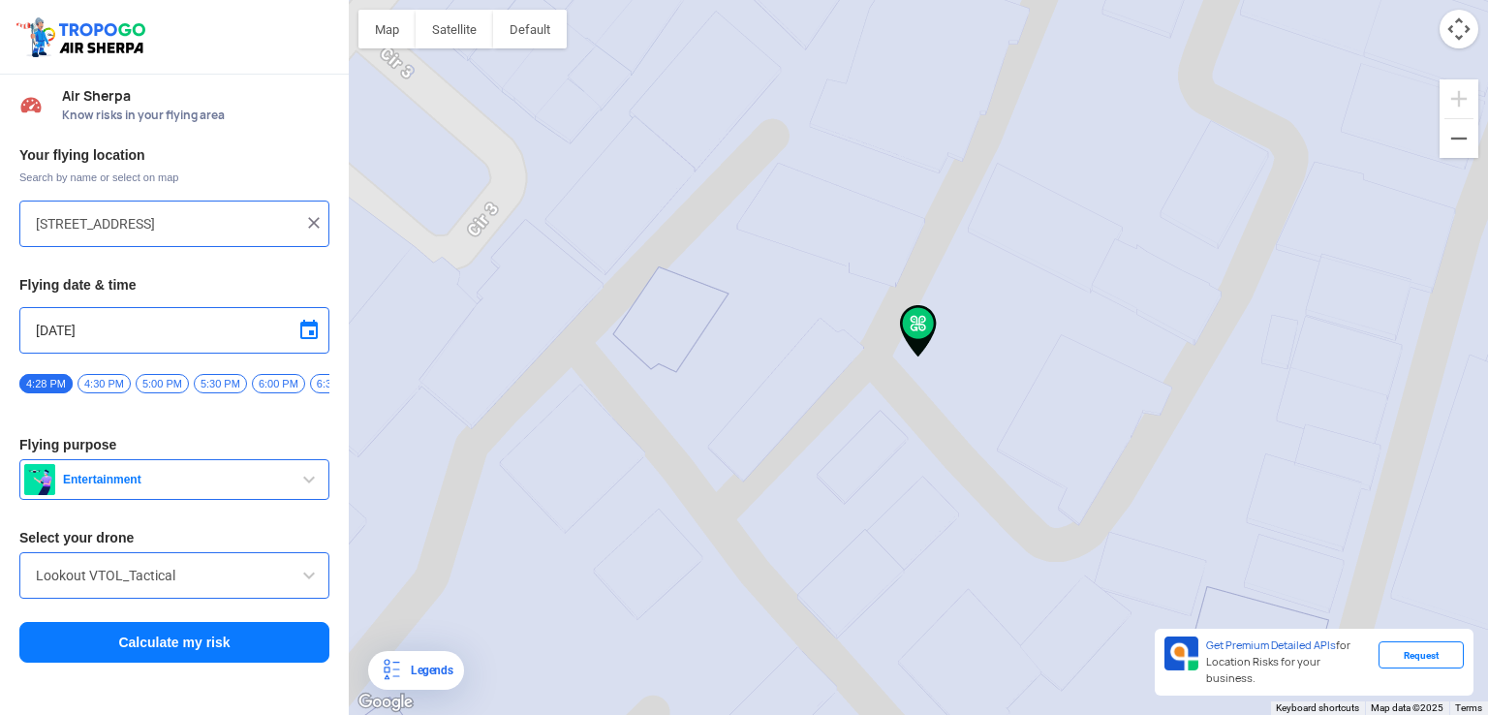
click at [169, 650] on button "Calculate my risk" at bounding box center [174, 642] width 310 height 41
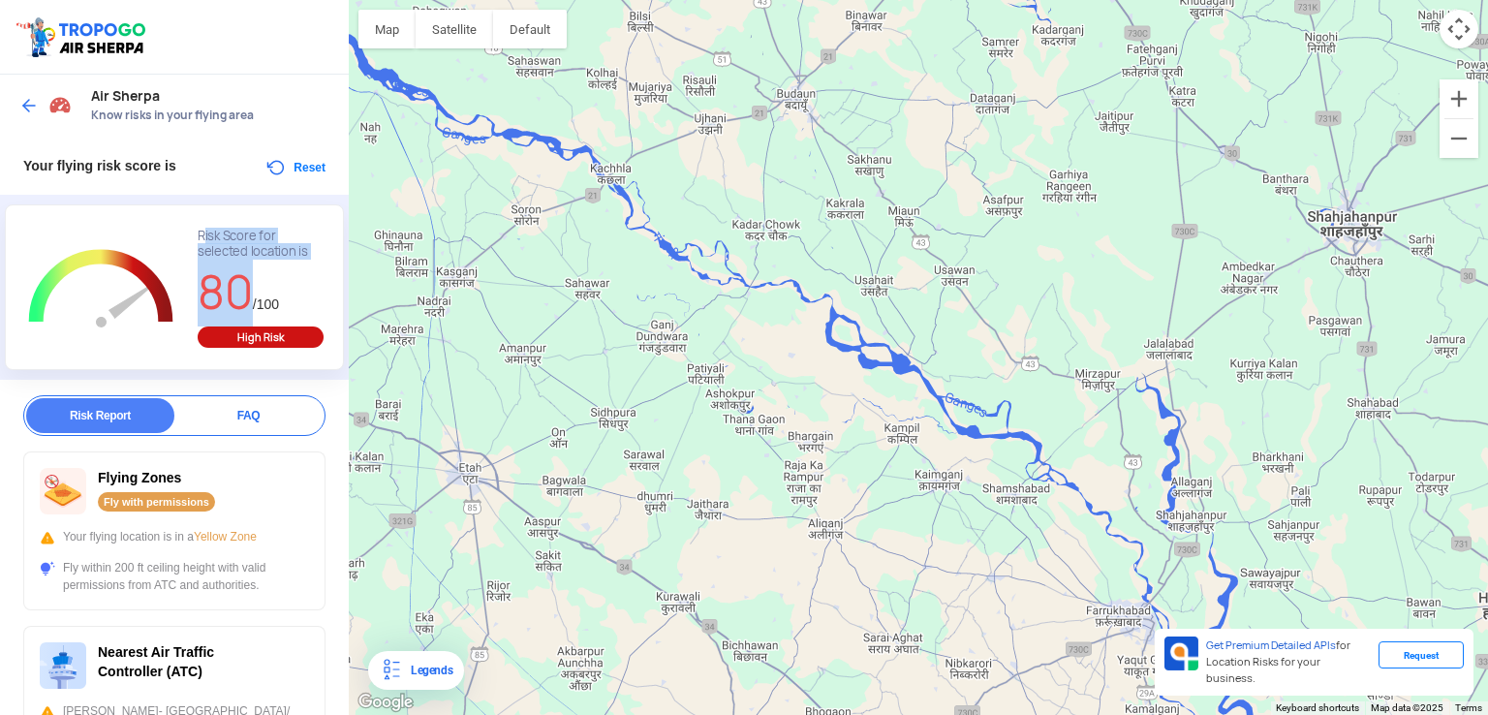
drag, startPoint x: 235, startPoint y: 323, endPoint x: 62, endPoint y: 295, distance: 175.7
click at [62, 295] on div "L Zoom Out Chart created using amCharts library Risk Score for selected locatio…" at bounding box center [165, 289] width 318 height 150
click at [60, 284] on rect "Chart" at bounding box center [101, 290] width 162 height 122
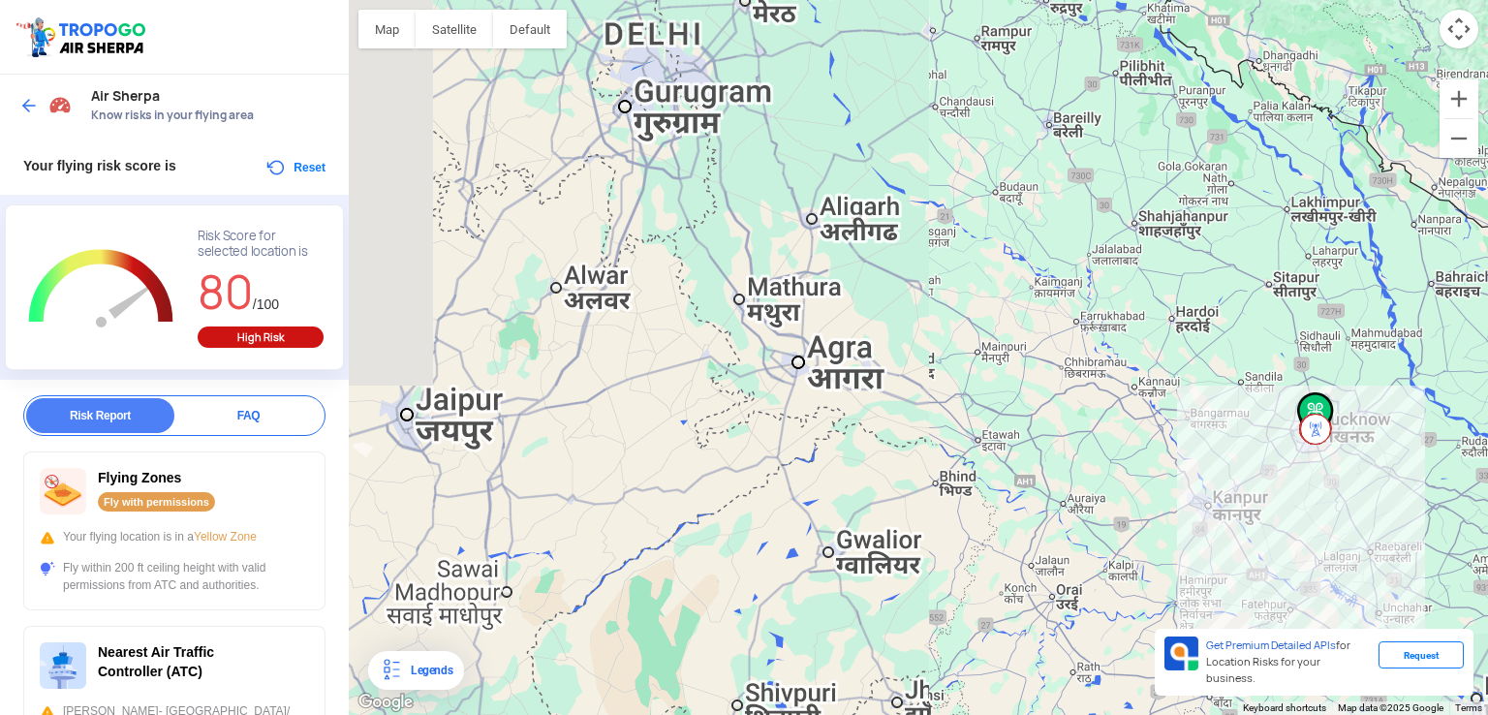
drag, startPoint x: 946, startPoint y: 399, endPoint x: 574, endPoint y: 359, distance: 374.3
click at [574, 359] on div at bounding box center [919, 357] width 1140 height 715
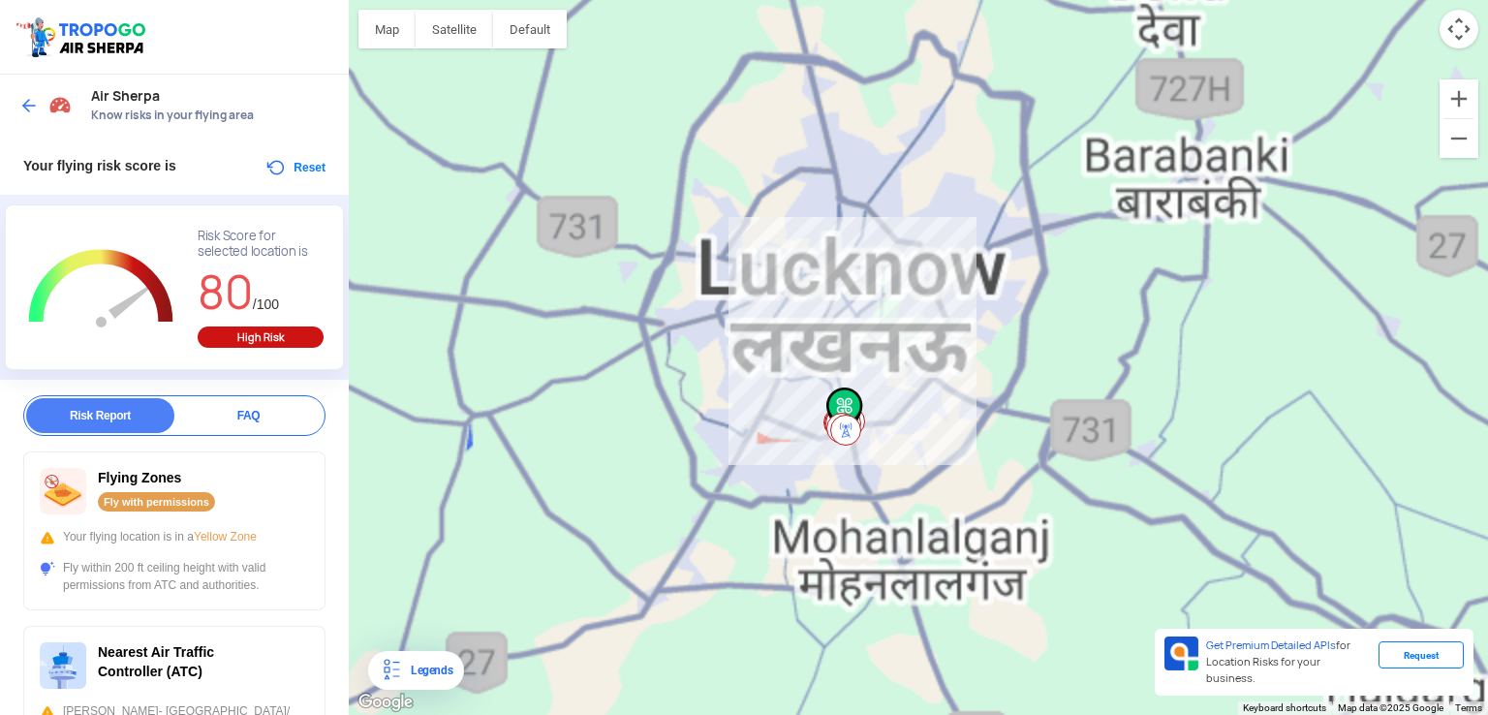
drag, startPoint x: 830, startPoint y: 533, endPoint x: 678, endPoint y: 152, distance: 409.7
click at [678, 152] on div at bounding box center [919, 357] width 1140 height 715
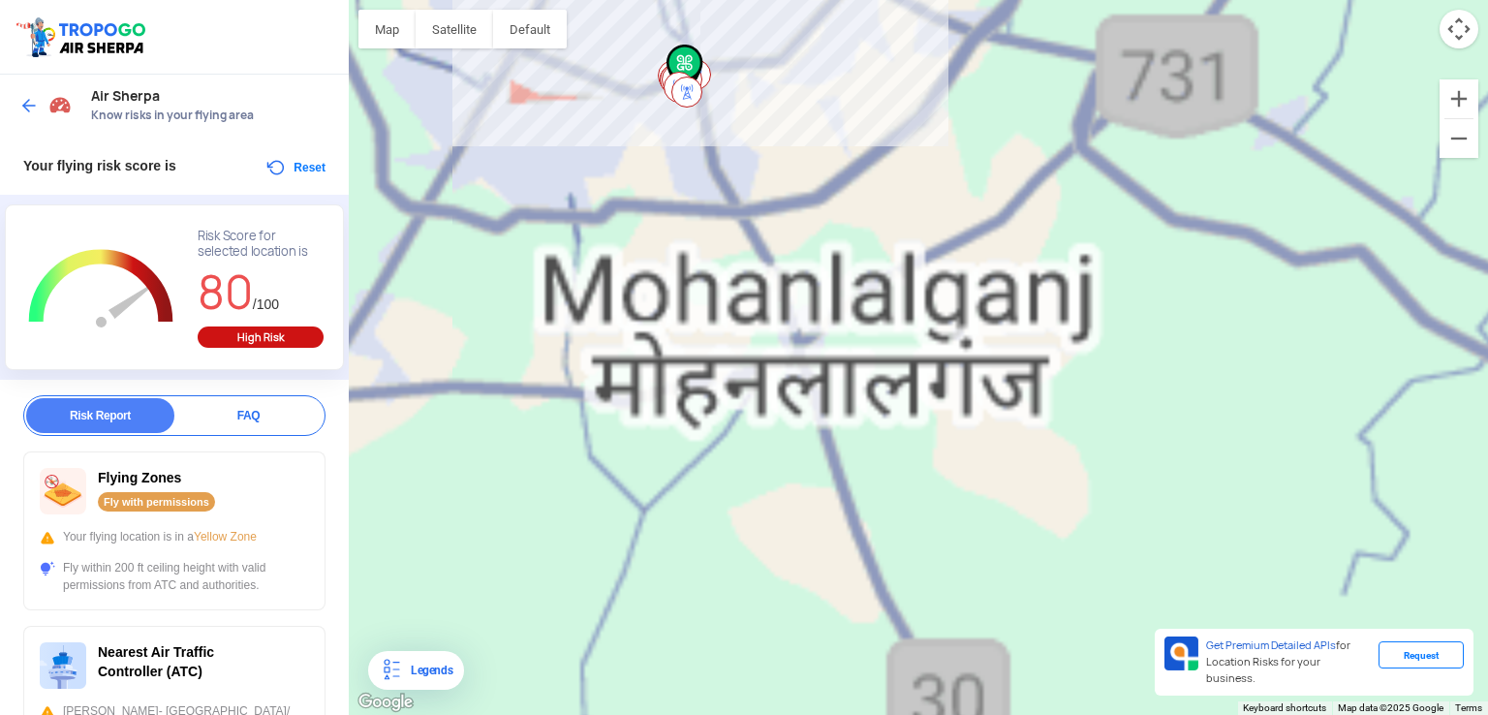
drag, startPoint x: 700, startPoint y: 207, endPoint x: 840, endPoint y: 638, distance: 452.6
click at [855, 699] on html "Location Risk Score Air Sherpa Know risks in your flying area Your flying risk …" at bounding box center [744, 357] width 1488 height 715
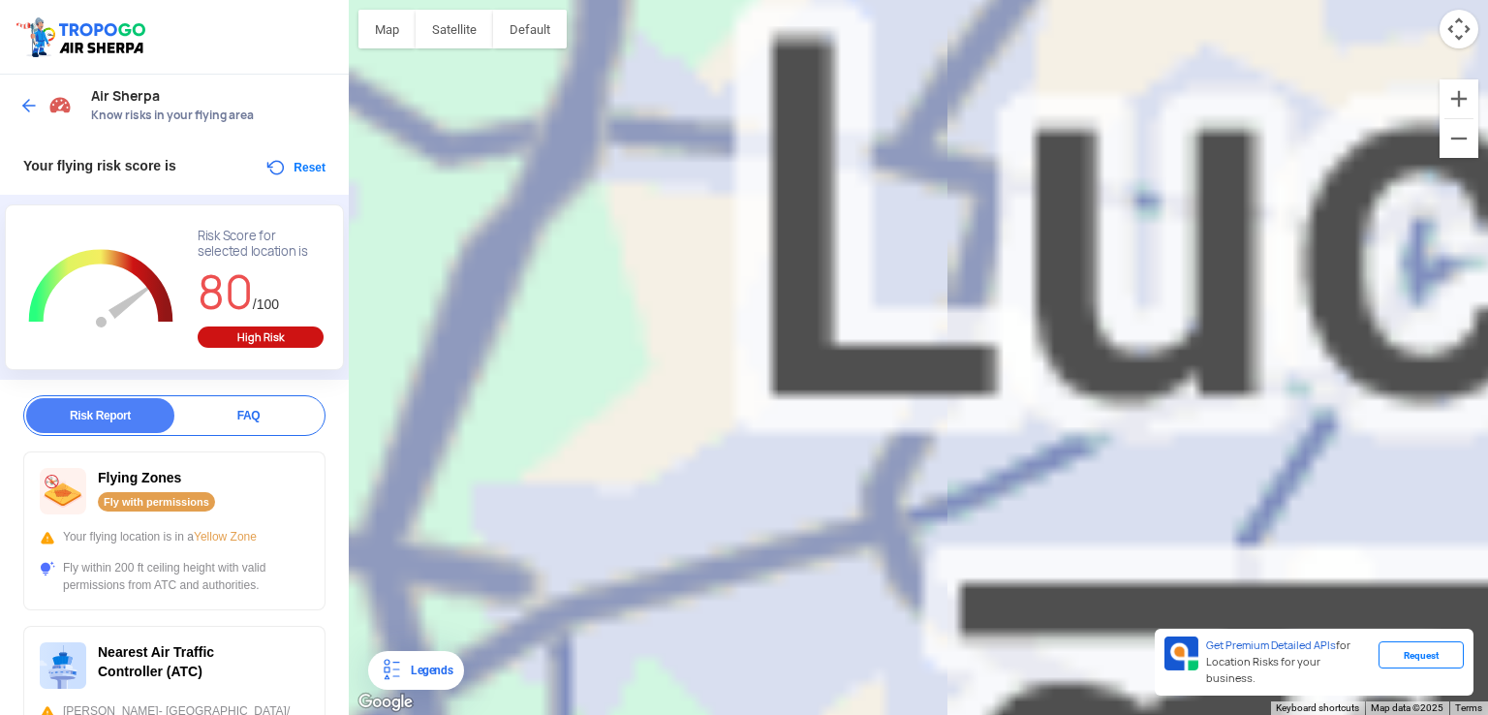
drag, startPoint x: 767, startPoint y: 543, endPoint x: 237, endPoint y: -19, distance: 771.9
click at [237, 0] on html "Location Risk Score Air Sherpa Know risks in your flying area Your flying risk …" at bounding box center [744, 357] width 1488 height 715
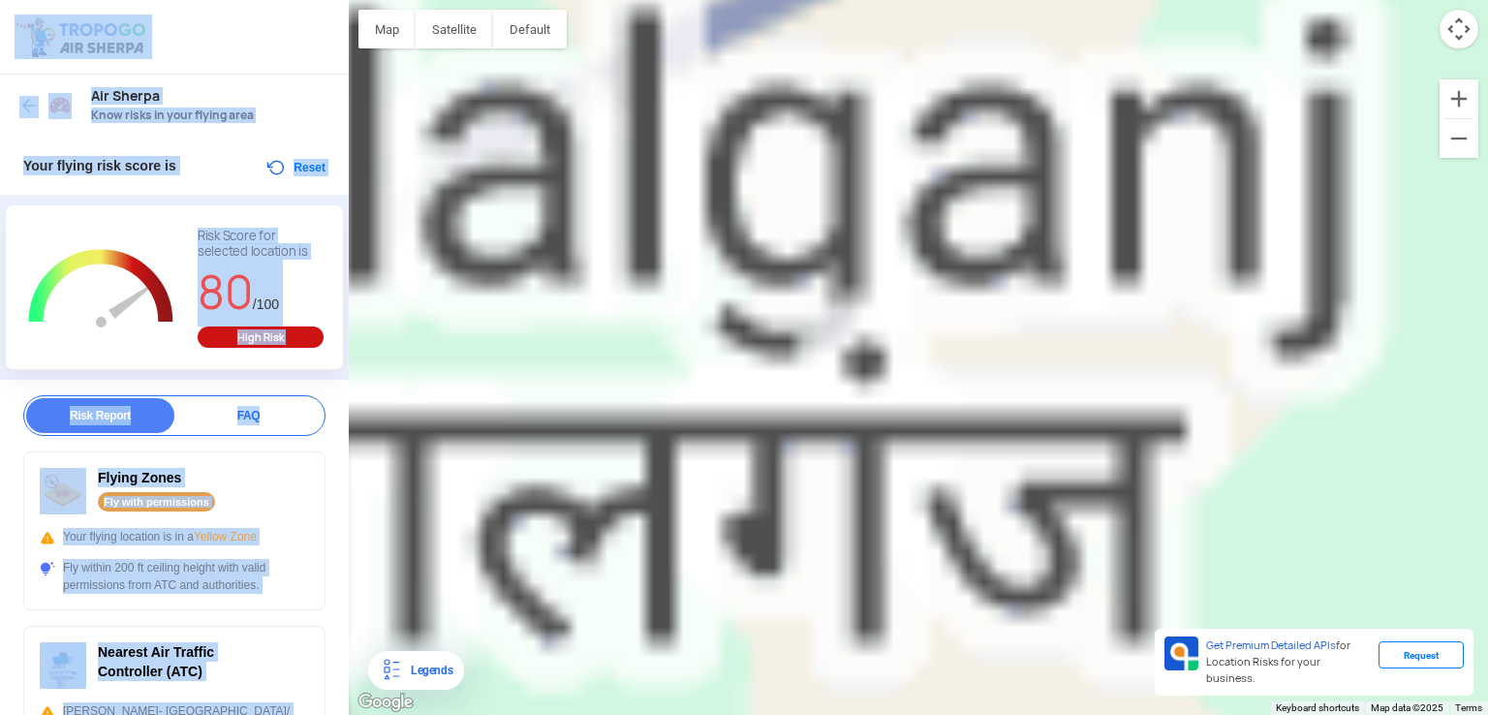
drag, startPoint x: 345, startPoint y: 76, endPoint x: 400, endPoint y: 380, distance: 309.3
click at [392, 375] on div "Location Risk Score Air Sherpa Know risks in your flying area Your flying risk …" at bounding box center [744, 357] width 1488 height 715
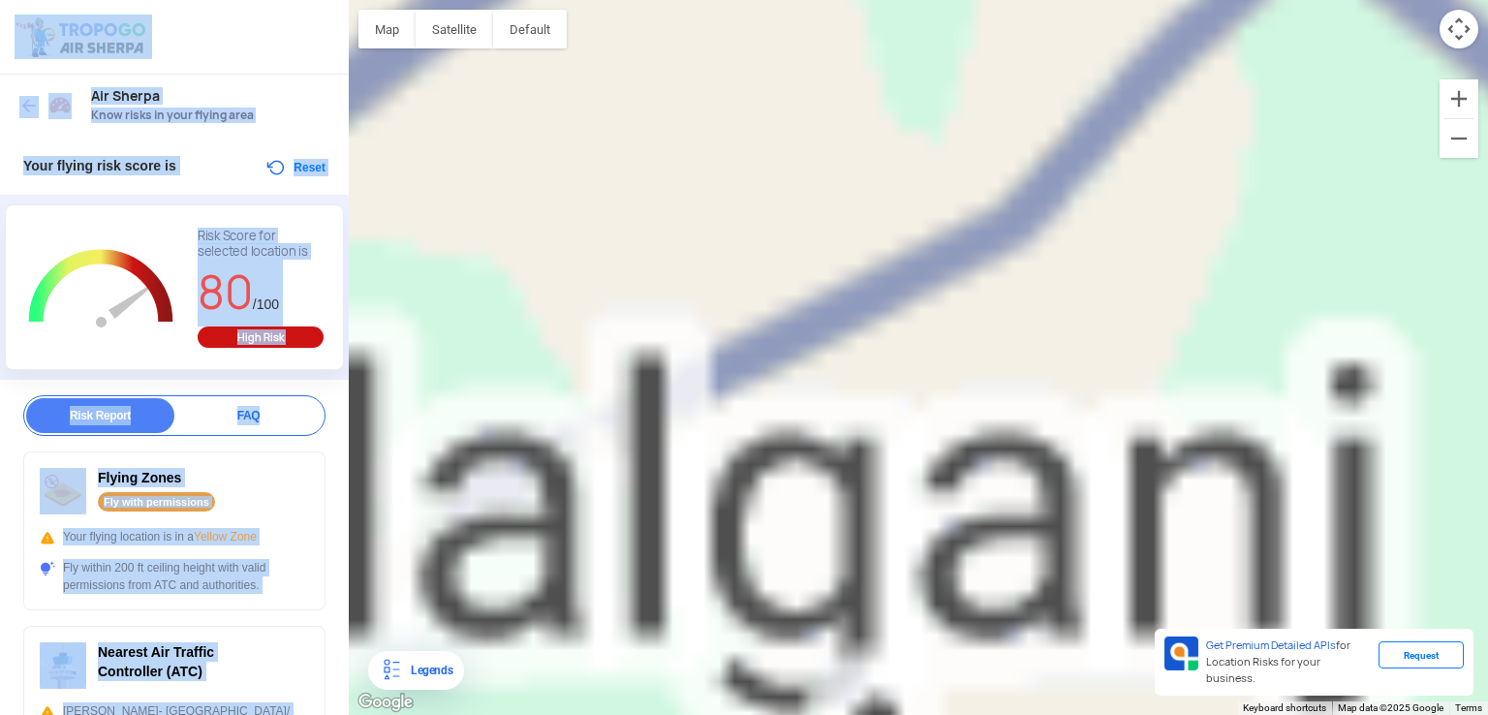
drag, startPoint x: 577, startPoint y: 392, endPoint x: 642, endPoint y: 647, distance: 264.2
click at [642, 647] on div at bounding box center [919, 357] width 1140 height 715
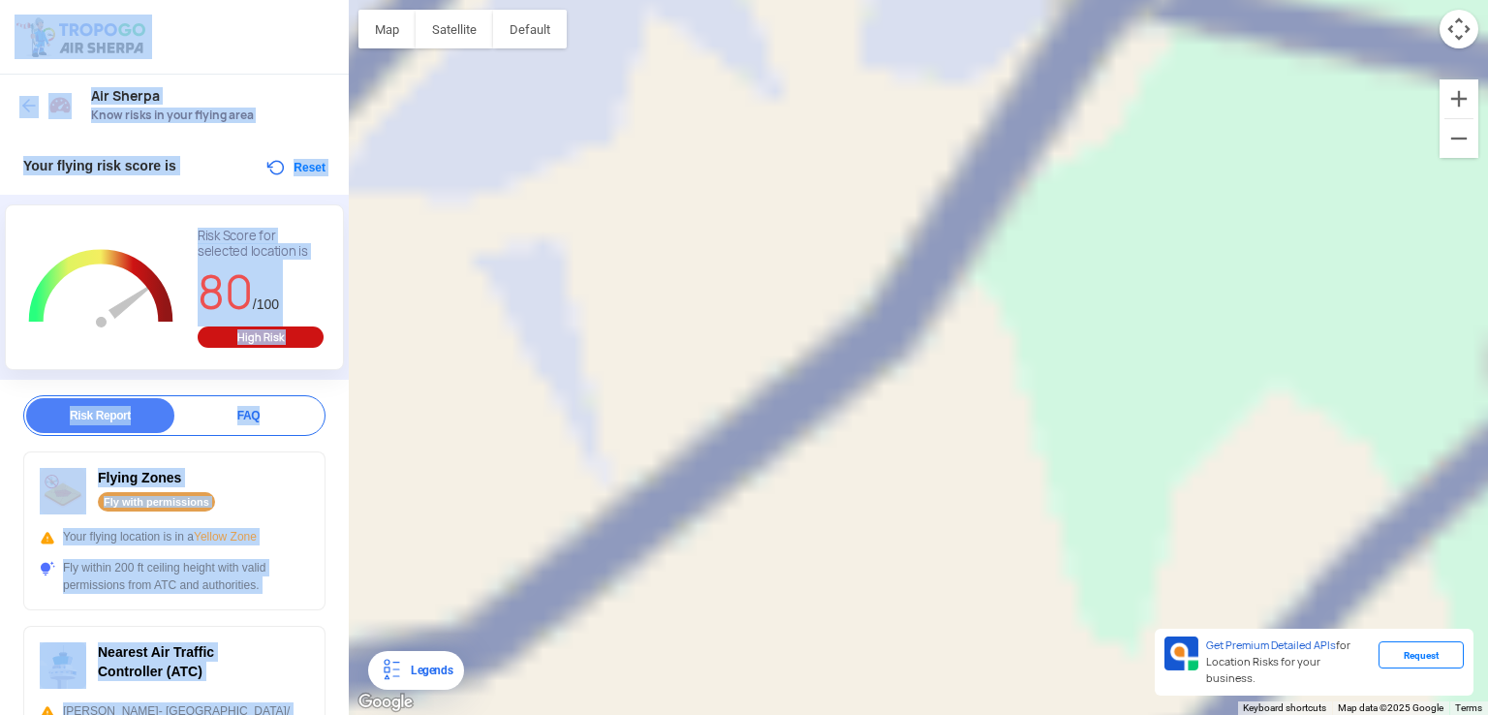
drag, startPoint x: 595, startPoint y: 526, endPoint x: 669, endPoint y: 604, distance: 106.9
click at [661, 610] on div at bounding box center [919, 357] width 1140 height 715
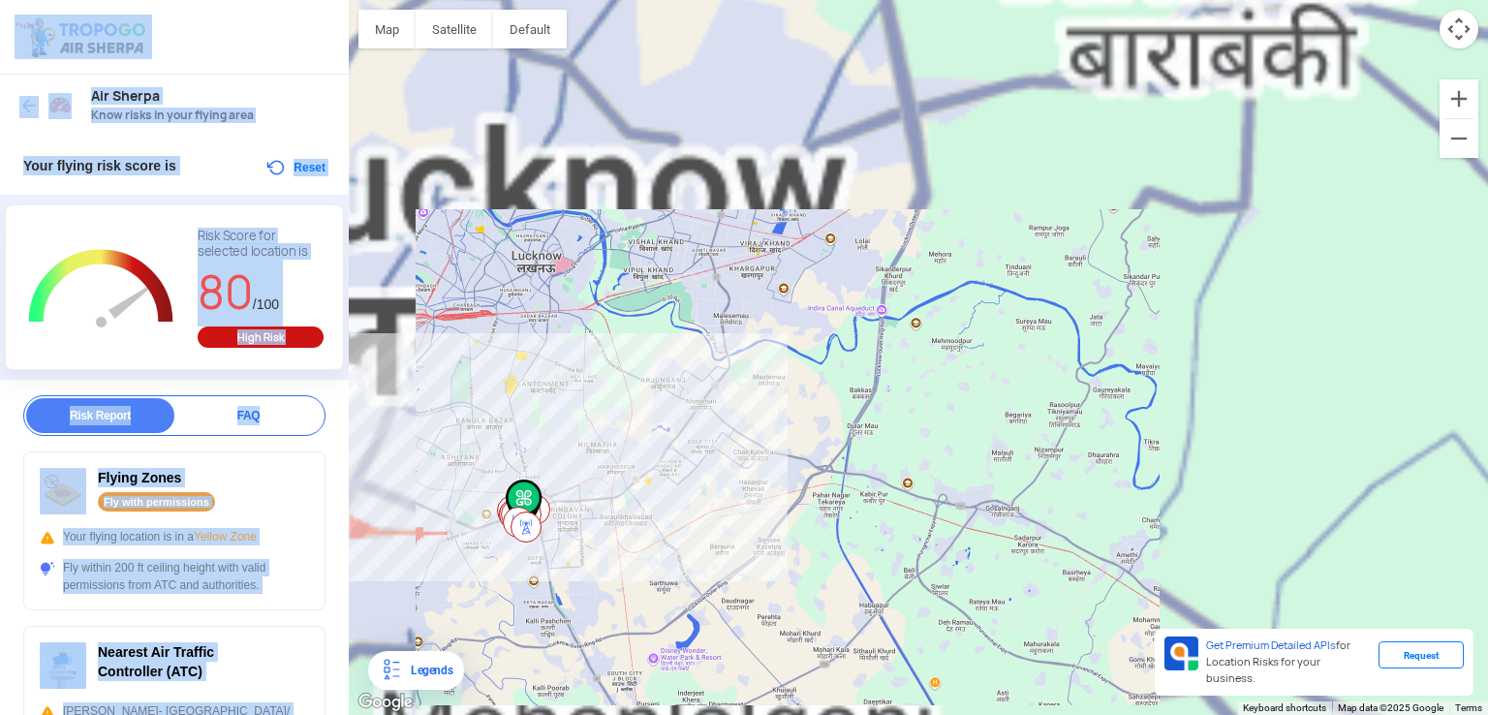
click at [578, 548] on div at bounding box center [919, 357] width 1140 height 715
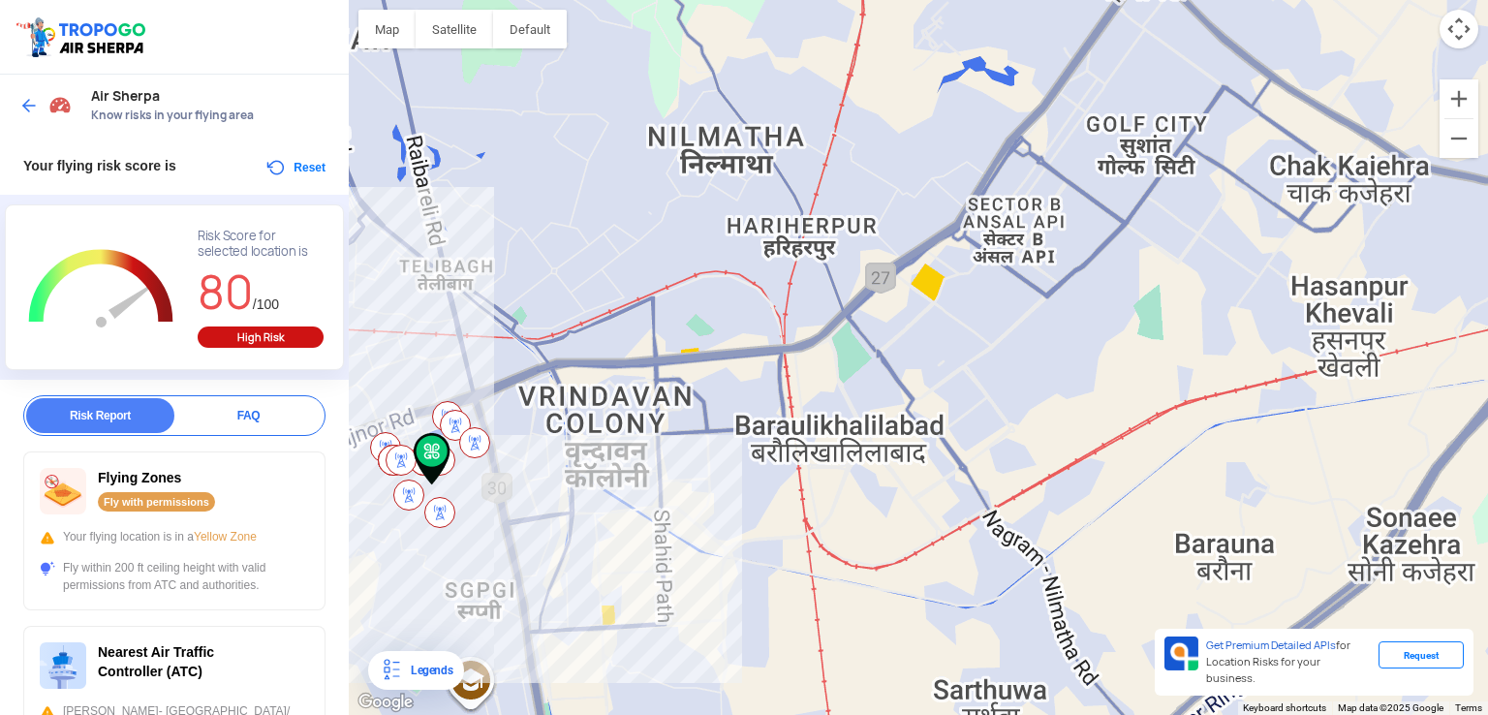
drag, startPoint x: 413, startPoint y: 535, endPoint x: 508, endPoint y: 534, distance: 95.0
click at [508, 534] on div at bounding box center [919, 357] width 1140 height 715
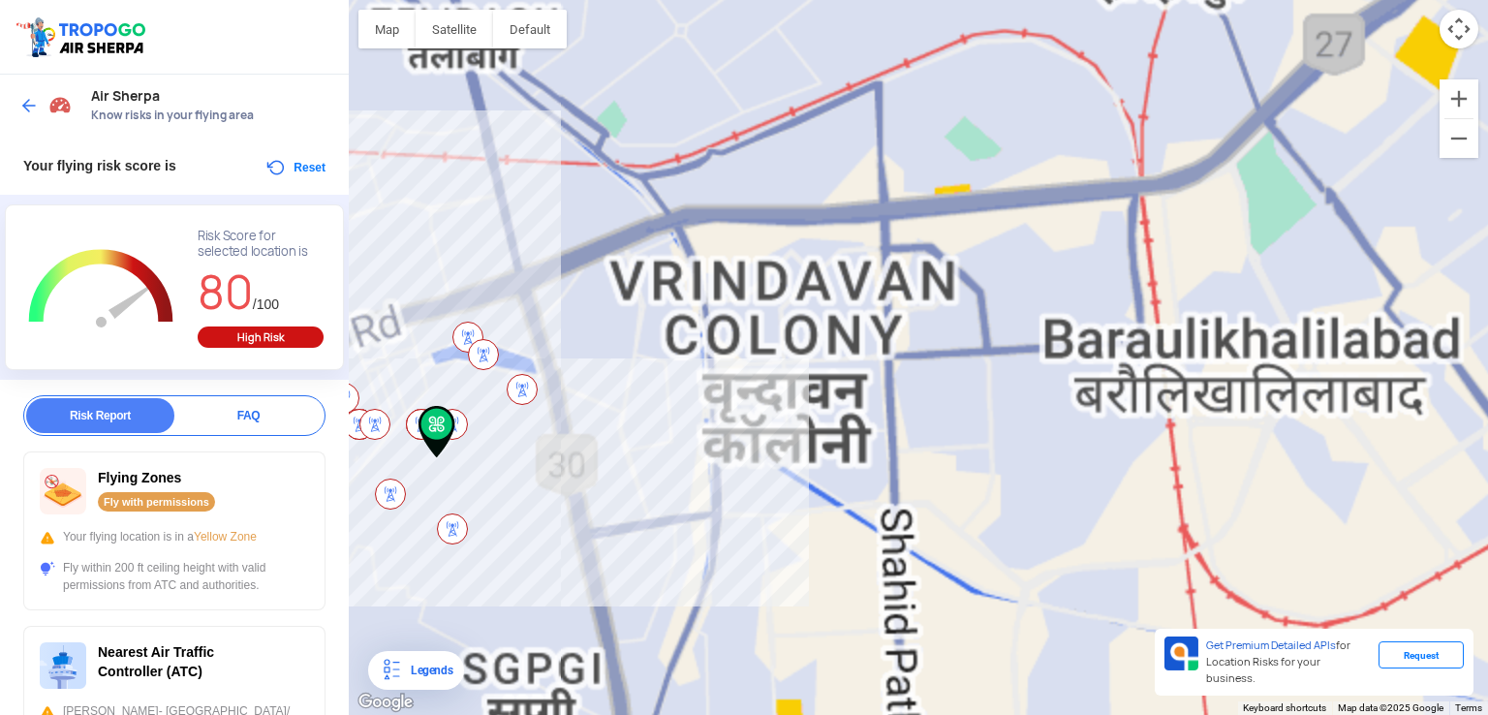
drag, startPoint x: 469, startPoint y: 501, endPoint x: 630, endPoint y: 519, distance: 161.9
click at [611, 520] on div at bounding box center [919, 357] width 1140 height 715
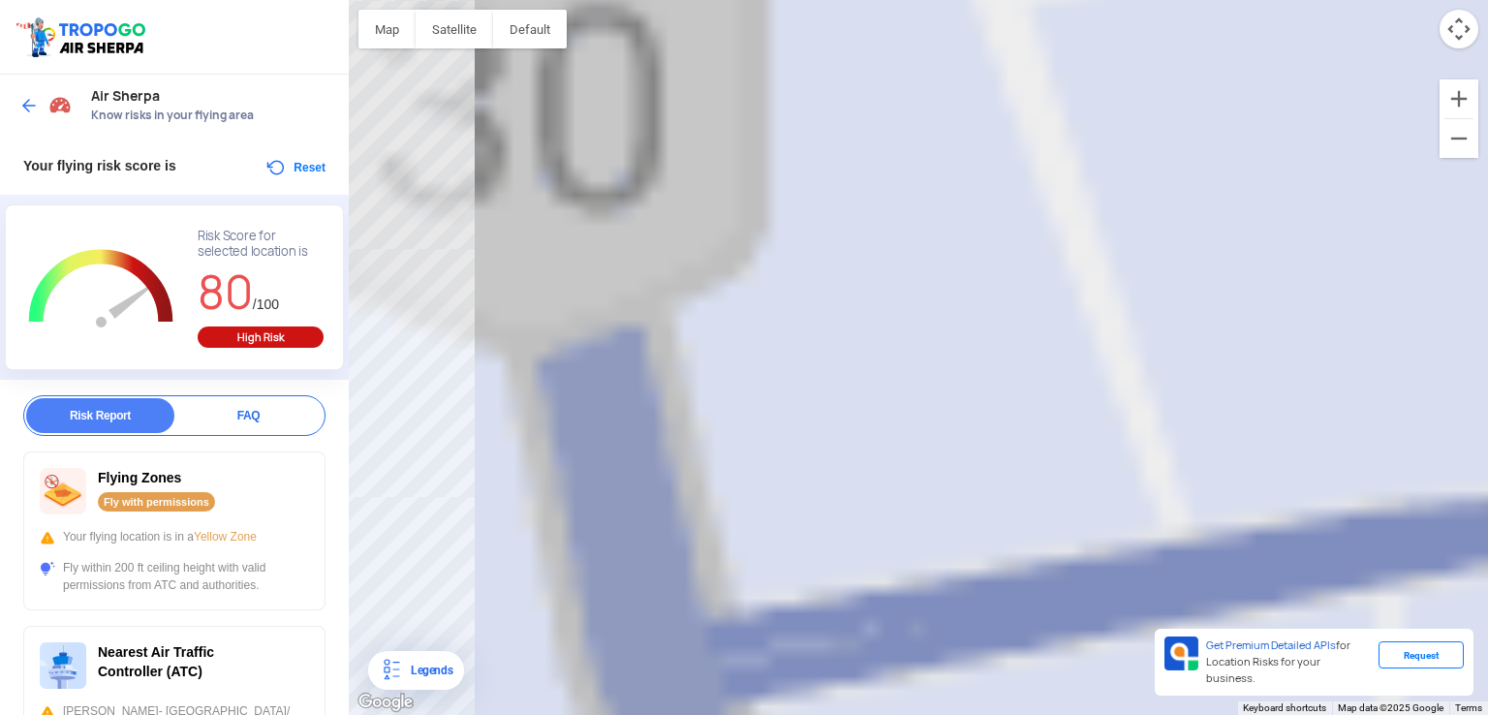
drag, startPoint x: 498, startPoint y: 520, endPoint x: 1175, endPoint y: 736, distance: 710.1
click at [1175, 699] on html "Location Risk Score Air Sherpa Know risks in your flying area Your flying risk …" at bounding box center [744, 357] width 1488 height 715
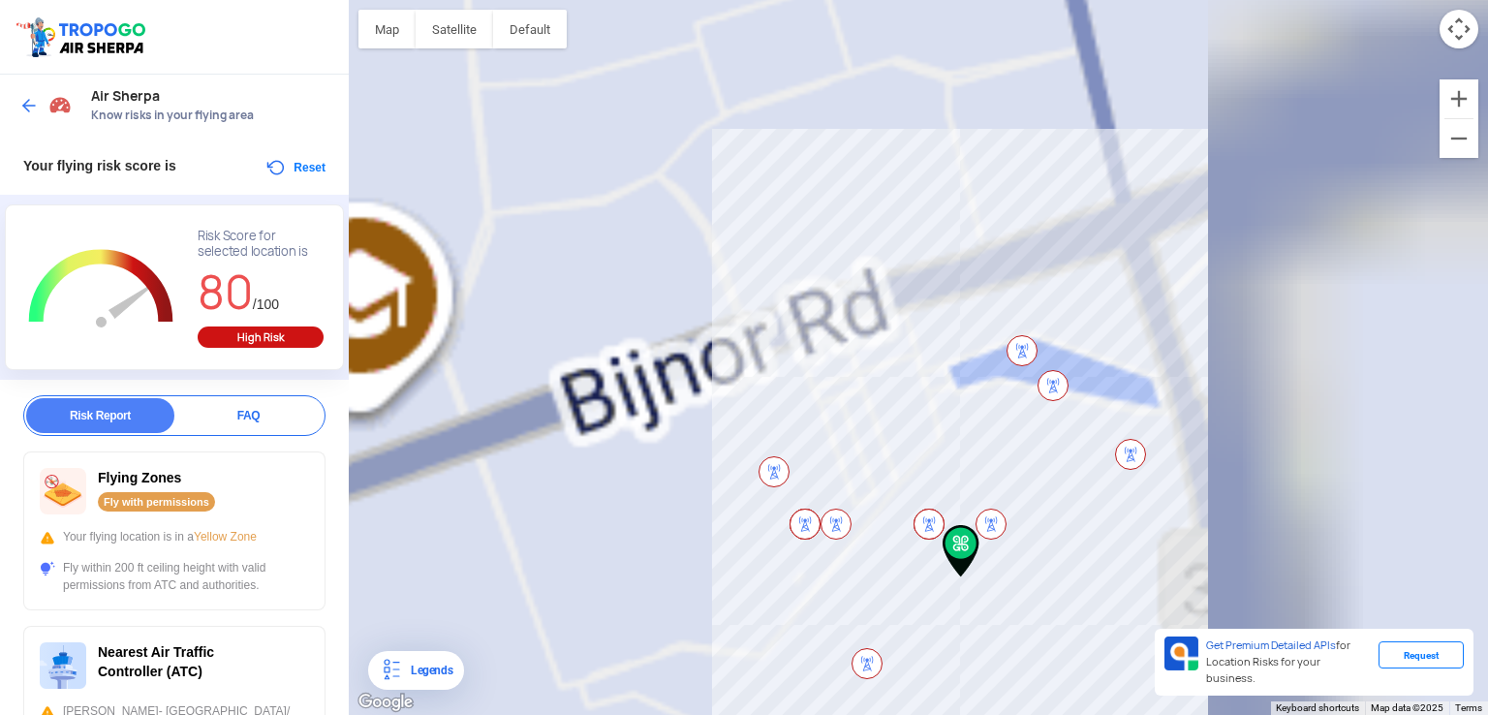
drag, startPoint x: 1003, startPoint y: 618, endPoint x: 942, endPoint y: 408, distance: 219.0
click at [942, 408] on div at bounding box center [919, 357] width 1140 height 715
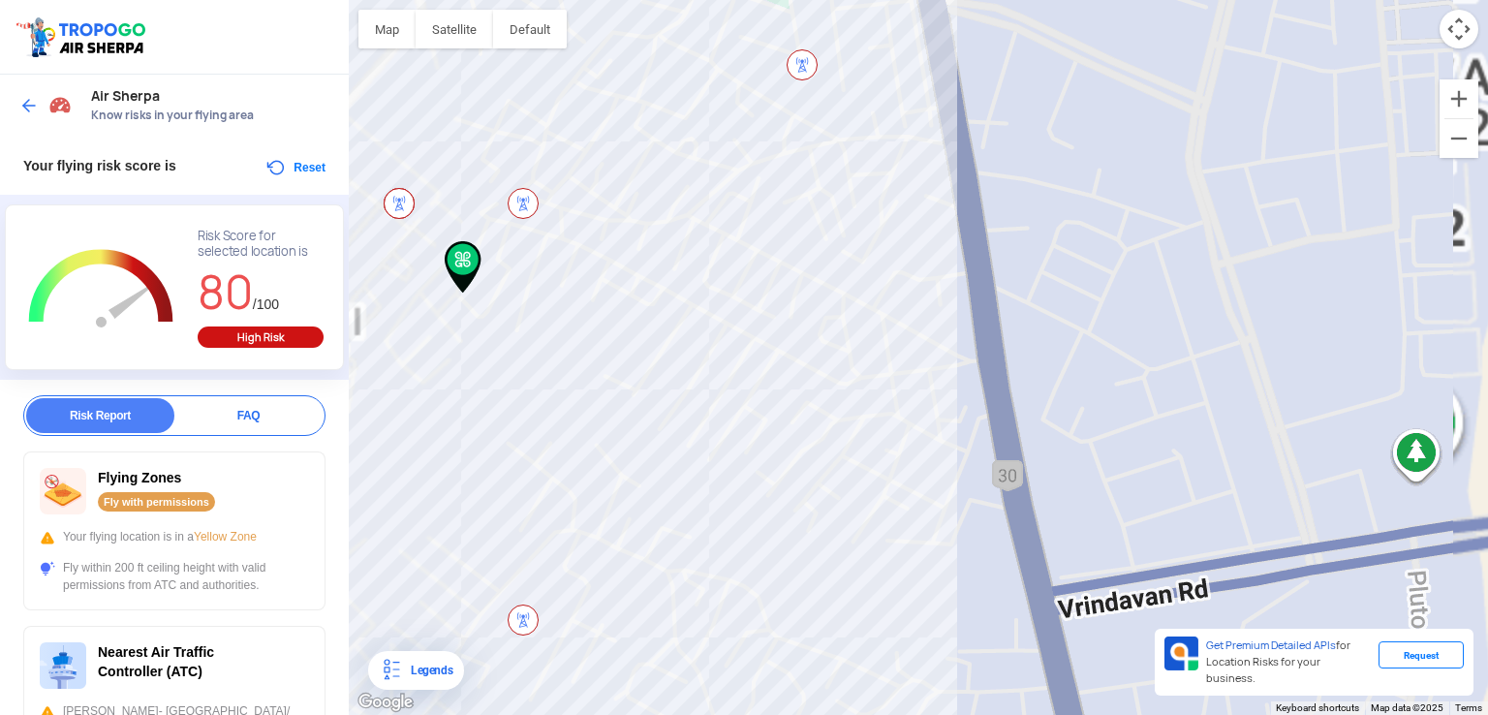
drag, startPoint x: 616, startPoint y: 400, endPoint x: 806, endPoint y: 538, distance: 234.5
click at [806, 538] on div at bounding box center [919, 357] width 1140 height 715
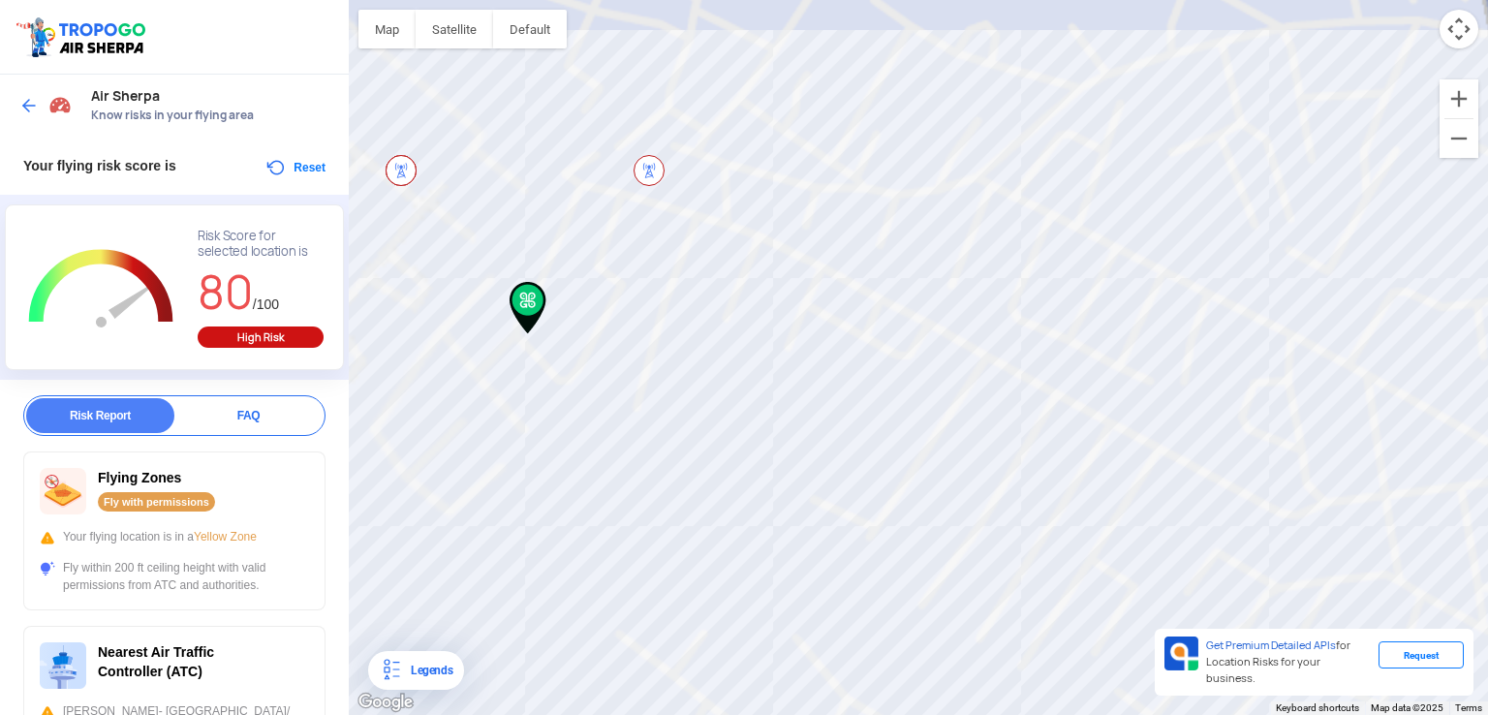
drag, startPoint x: 504, startPoint y: 418, endPoint x: 737, endPoint y: 610, distance: 302.3
click at [737, 610] on div at bounding box center [919, 357] width 1140 height 715
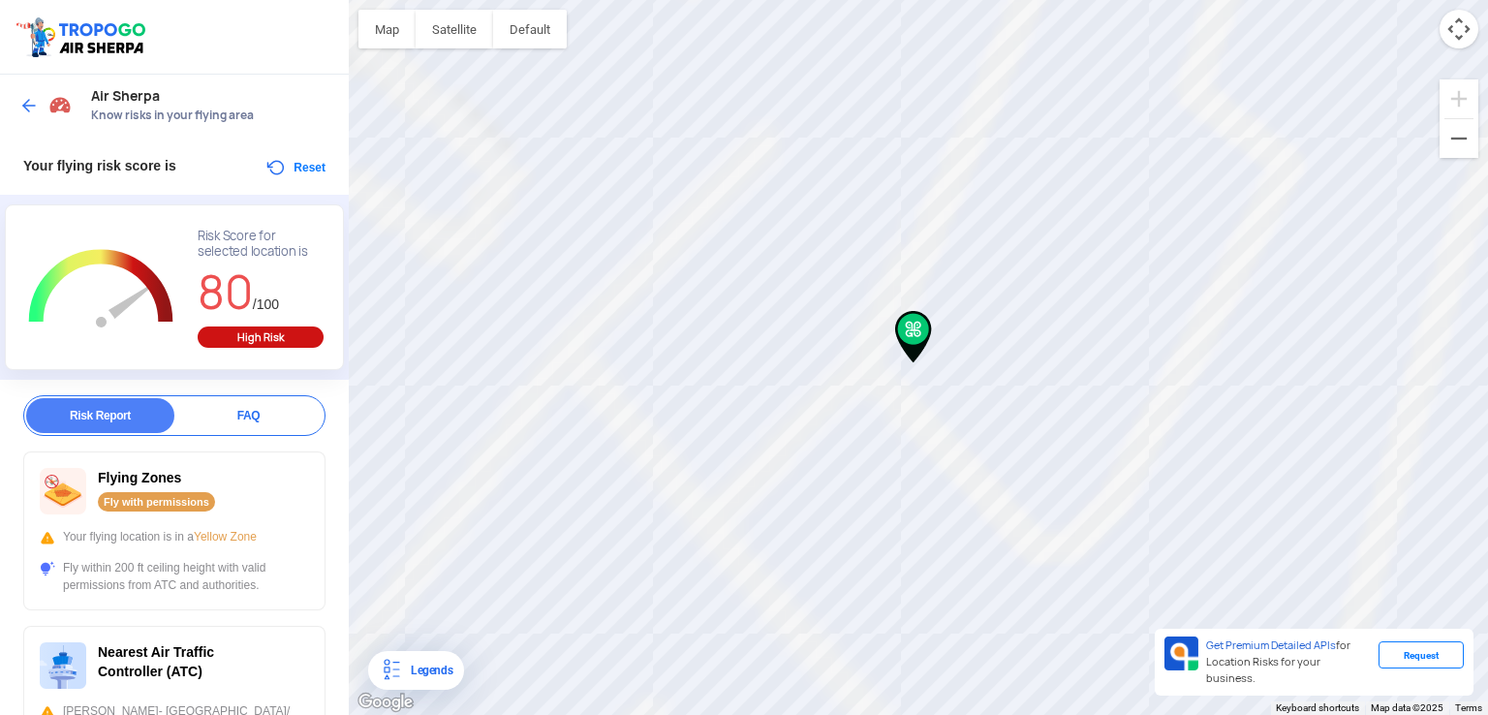
click at [914, 326] on img at bounding box center [913, 337] width 37 height 52
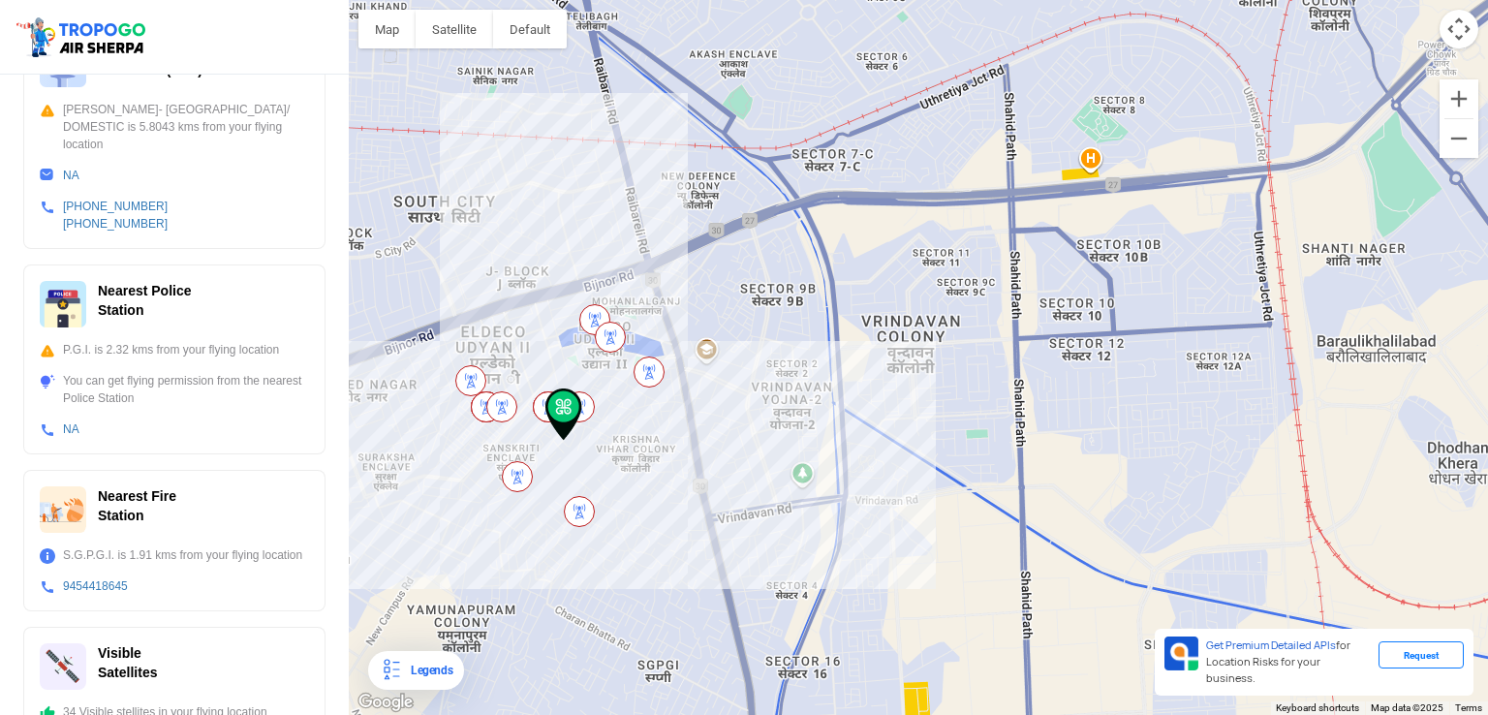
scroll to position [620, 0]
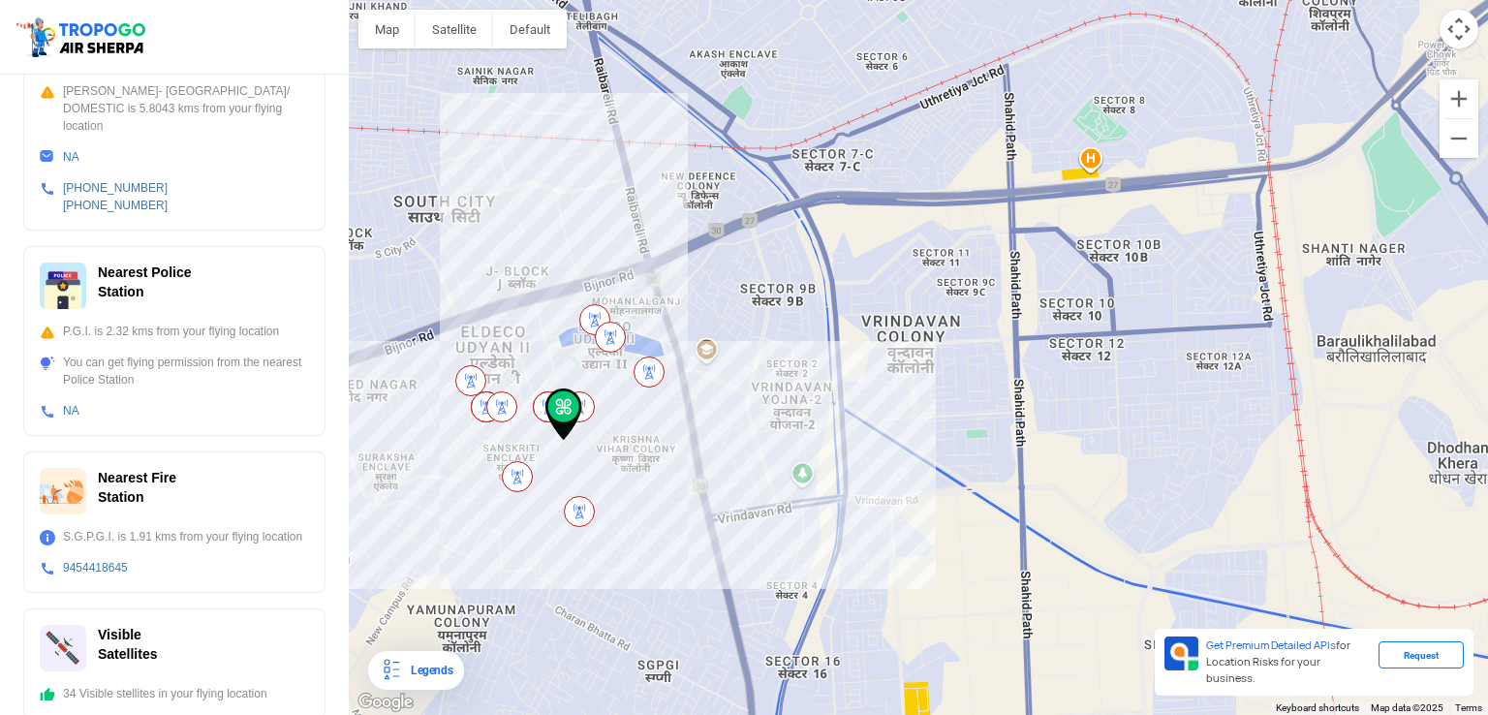
click at [176, 625] on div "Visible Satellites" at bounding box center [174, 648] width 269 height 47
click at [84, 639] on img at bounding box center [63, 648] width 47 height 47
click at [73, 641] on img at bounding box center [63, 648] width 47 height 47
